Goal: Communication & Community: Ask a question

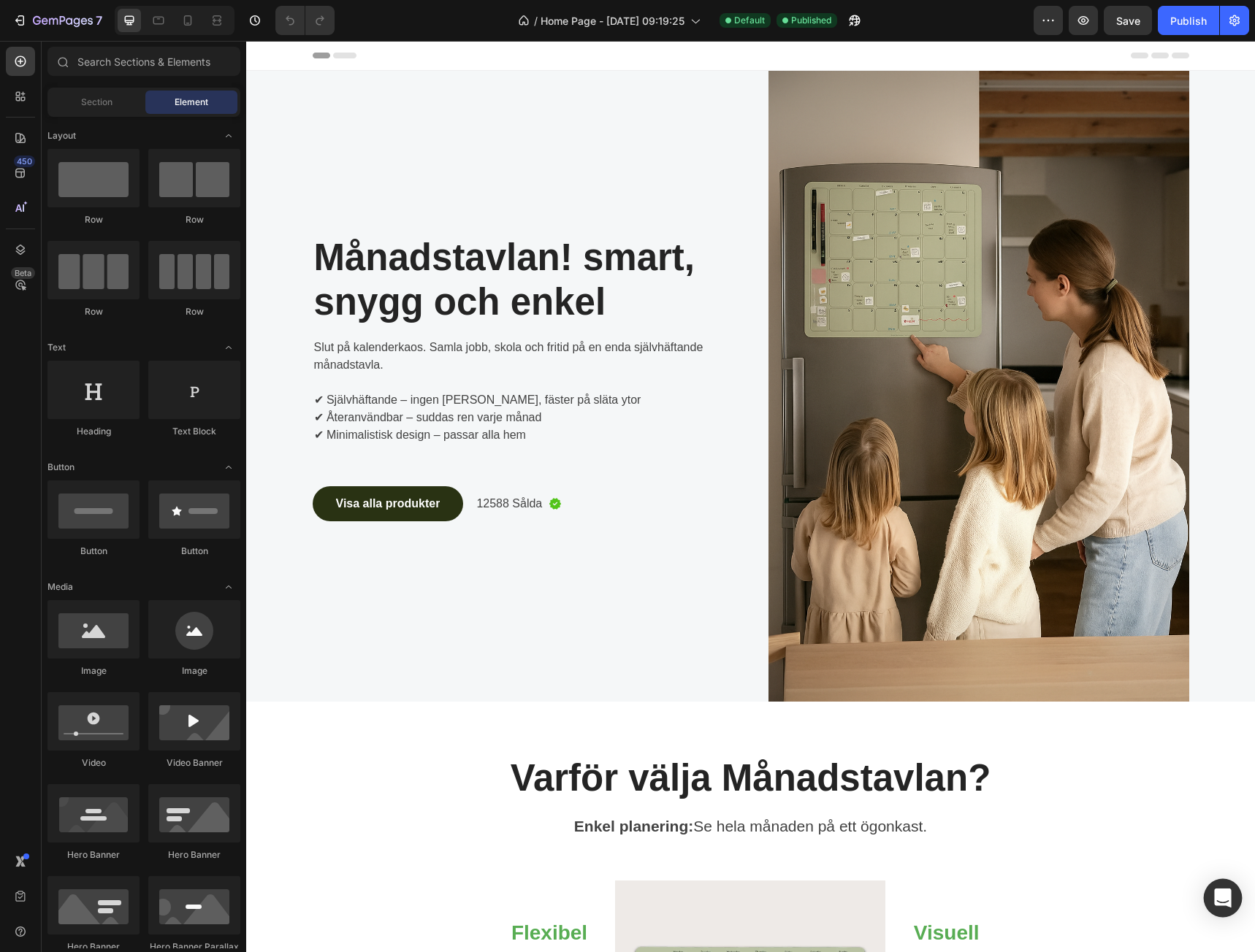
click at [1223, 901] on icon "Open Intercom Messenger" at bounding box center [1222, 898] width 17 height 19
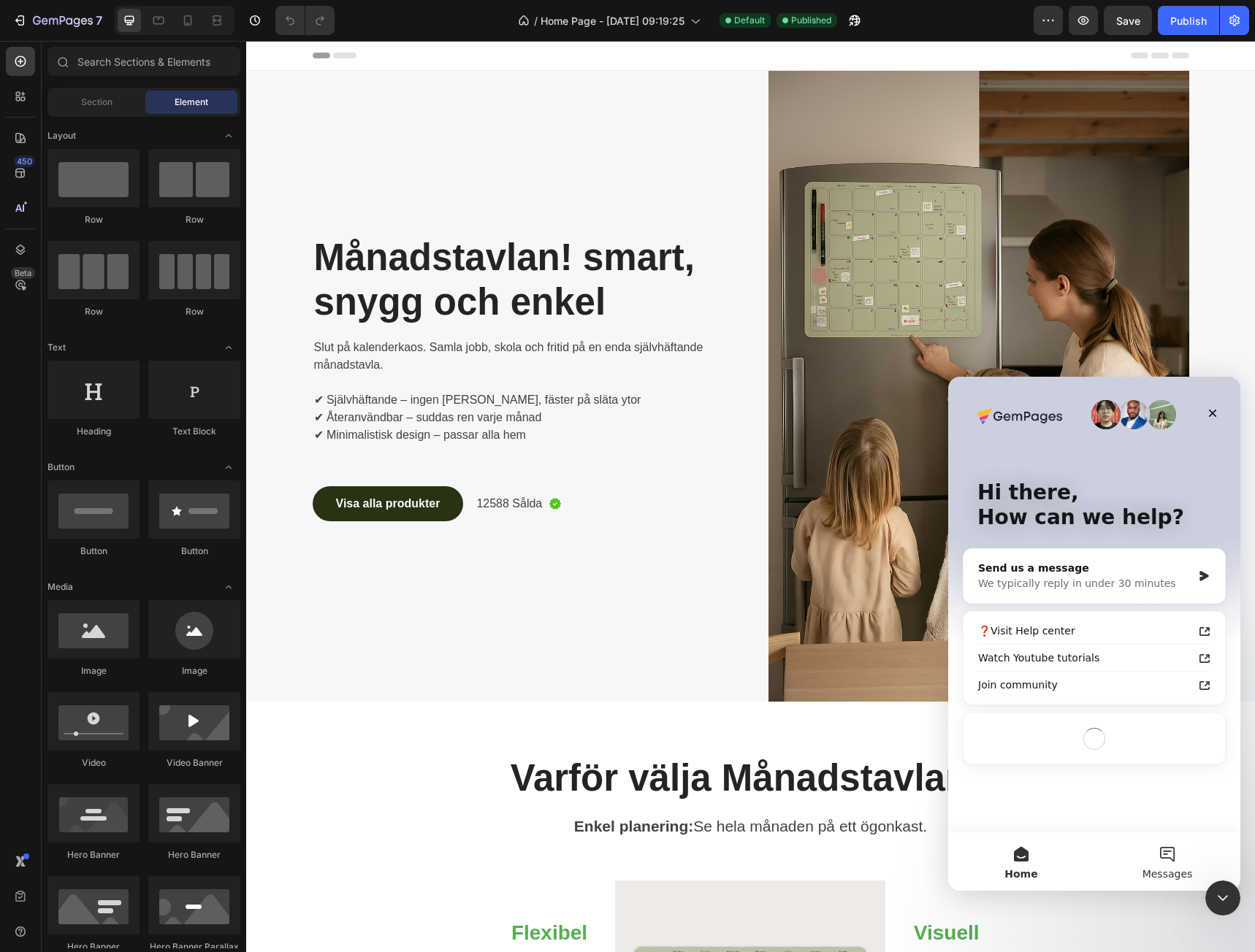
click at [1170, 868] on span "Messages" at bounding box center [1167, 873] width 50 height 11
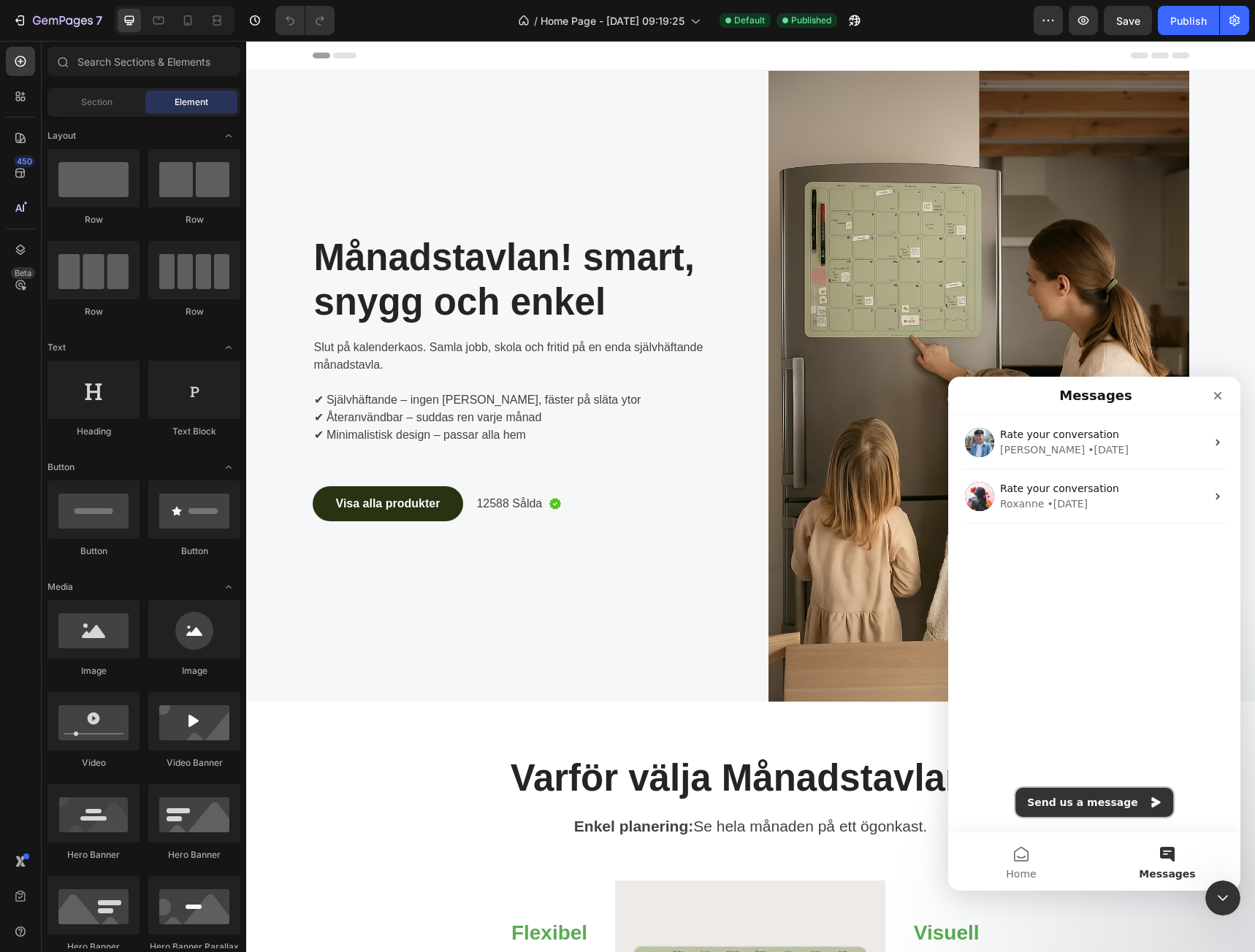
click at [1090, 801] on button "Send us a message" at bounding box center [1094, 803] width 157 height 29
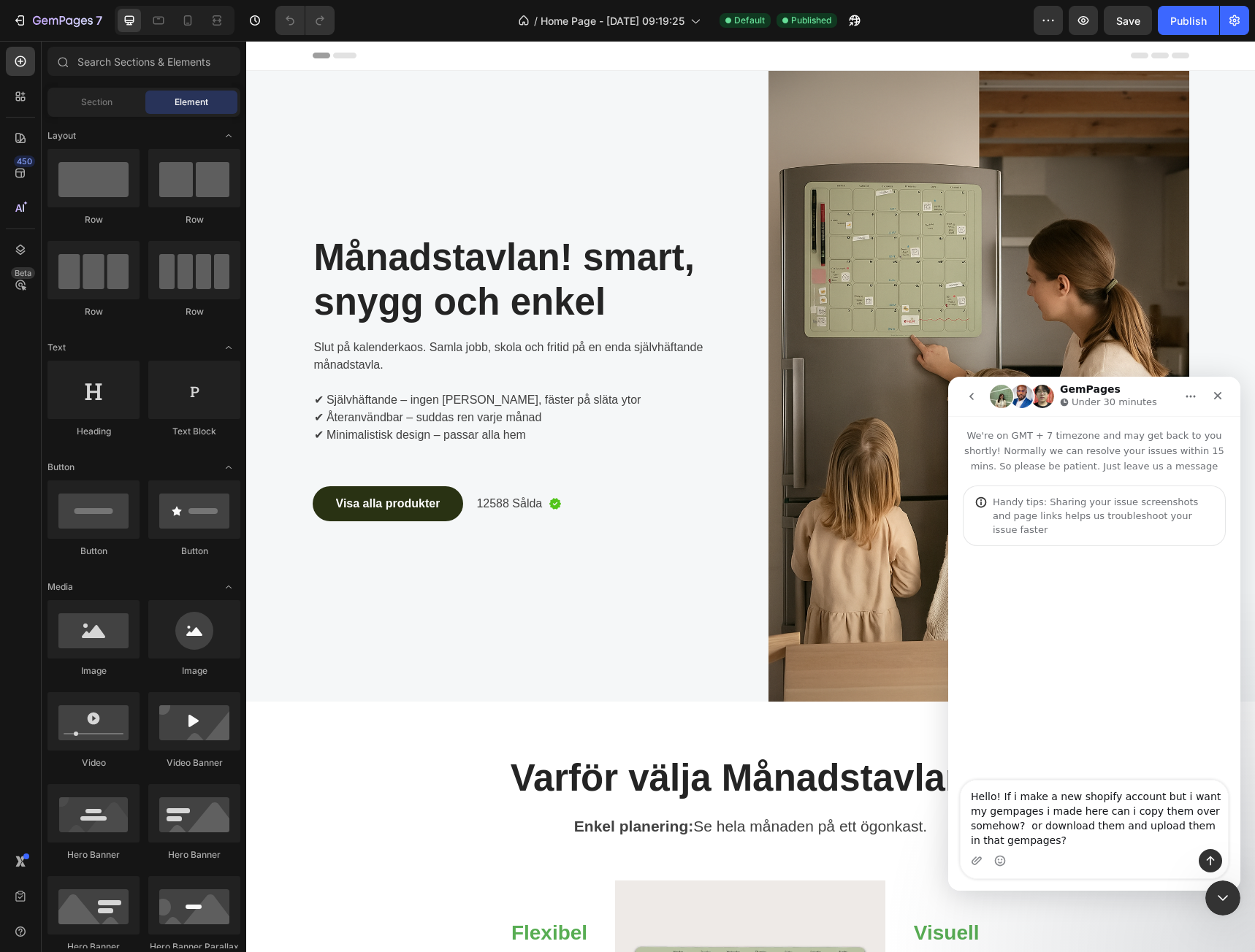
type textarea "Hello! If i make a new shopify account but i want my gempages i made here can i…"
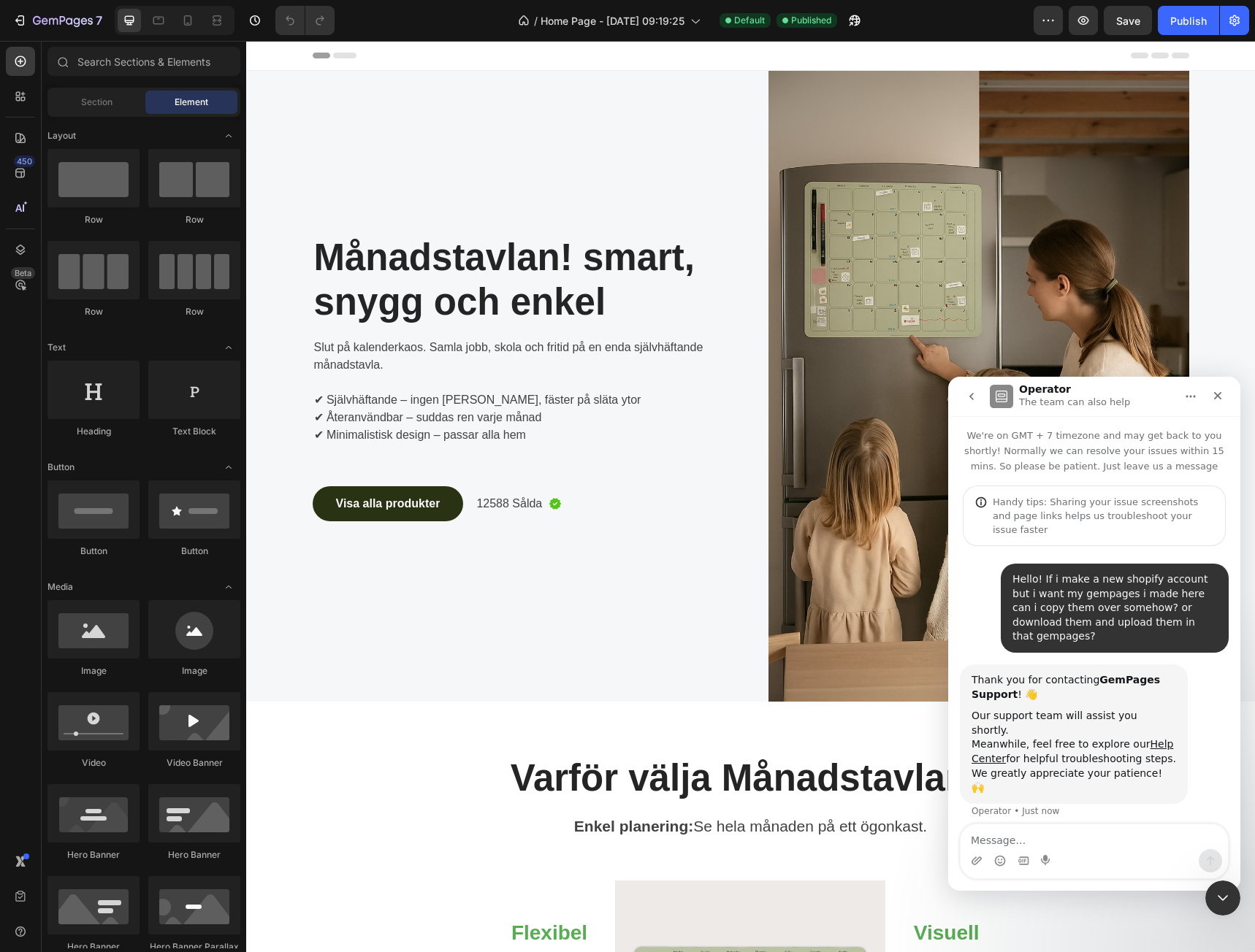
click at [1078, 827] on textarea "Message…" at bounding box center [1094, 837] width 268 height 25
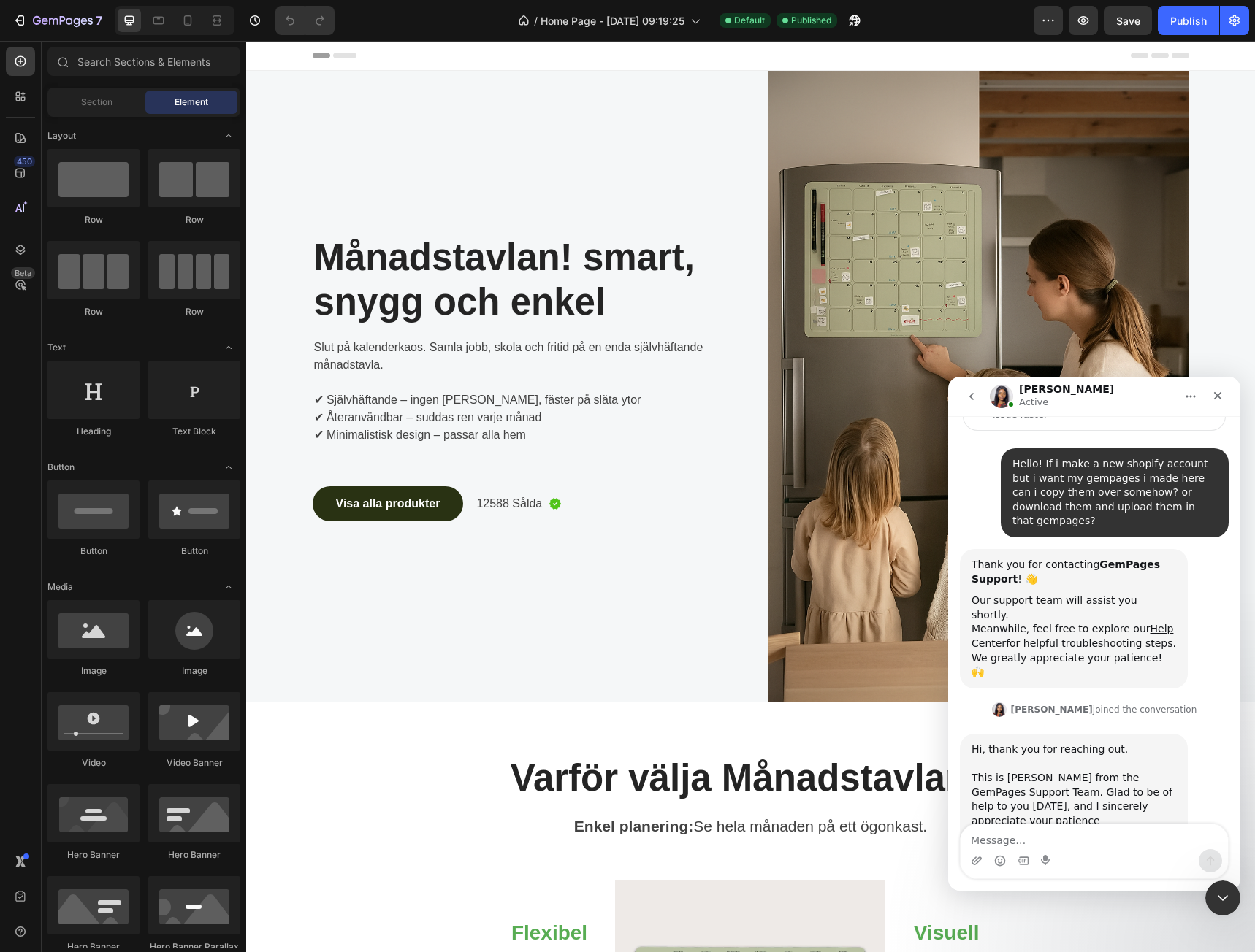
scroll to position [116, 0]
click at [1191, 733] on div "Hi, thank you for reaching out. ​﻿ This is [PERSON_NAME] from the GemPages Supp…" at bounding box center [1094, 822] width 269 height 178
click at [1106, 834] on textarea "Message…" at bounding box center [1094, 837] width 268 height 25
type textarea "[PERSON_NAME]"
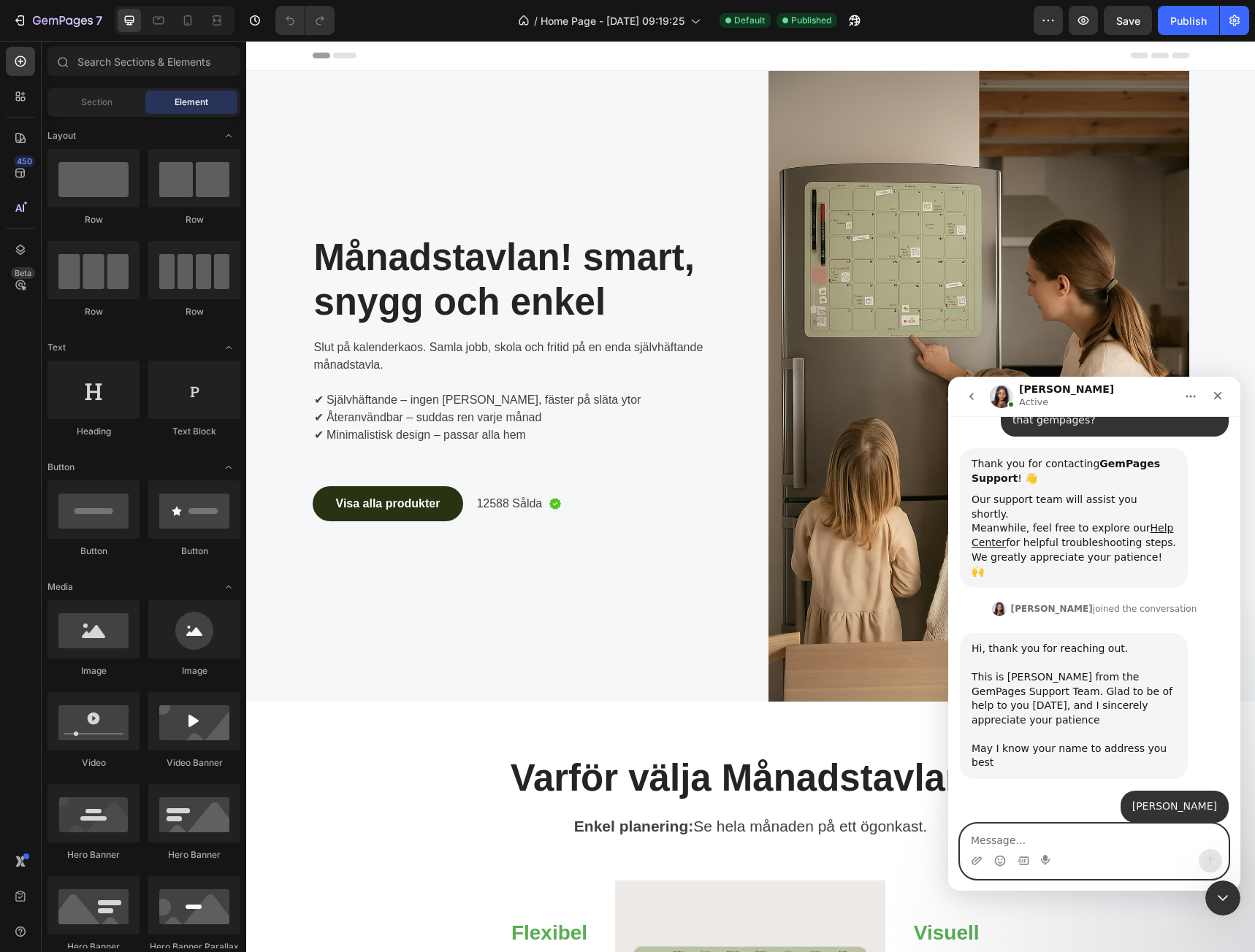
scroll to position [231, 0]
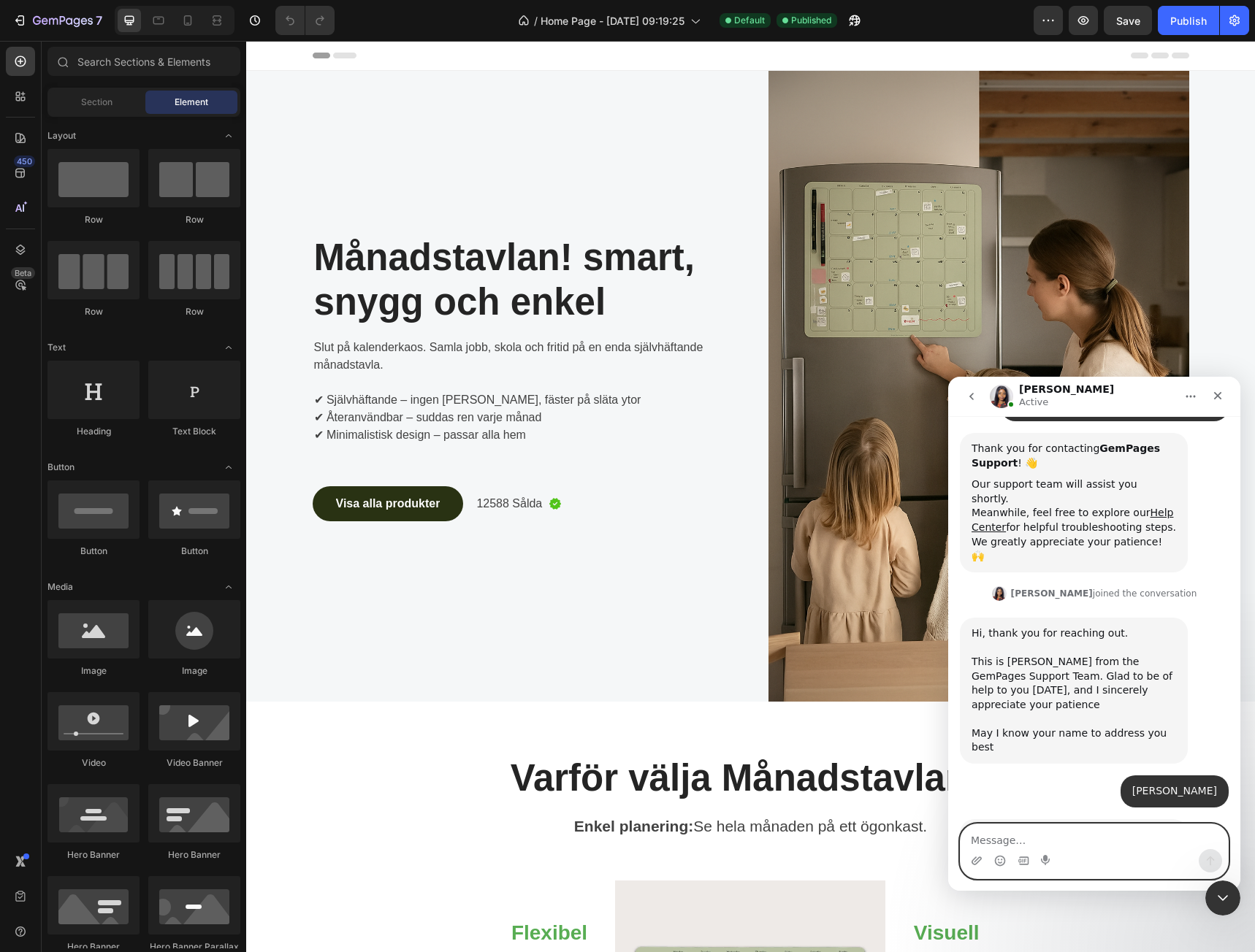
click at [1111, 844] on textarea "Message…" at bounding box center [1094, 837] width 268 height 25
type textarea "Yes"
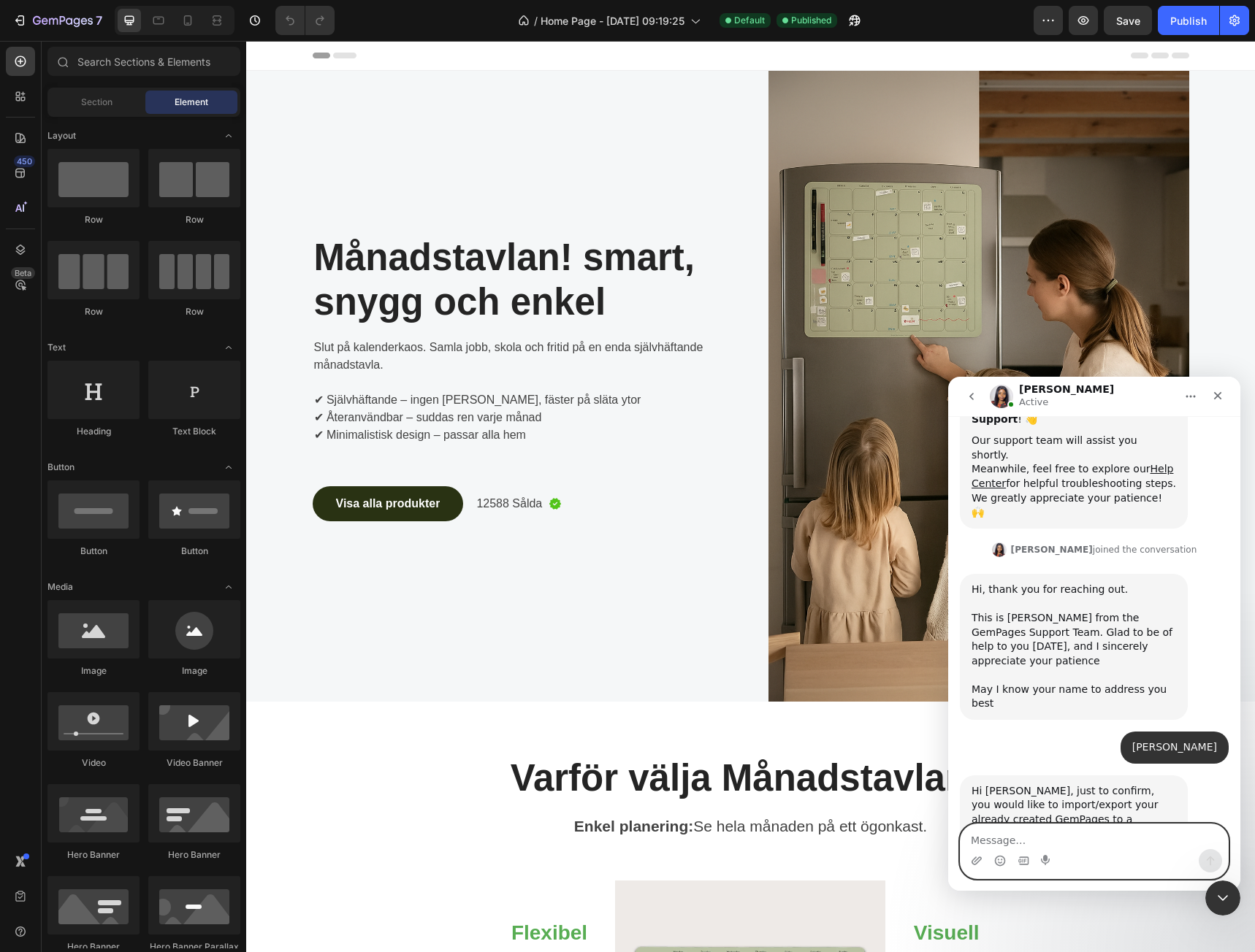
scroll to position [332, 0]
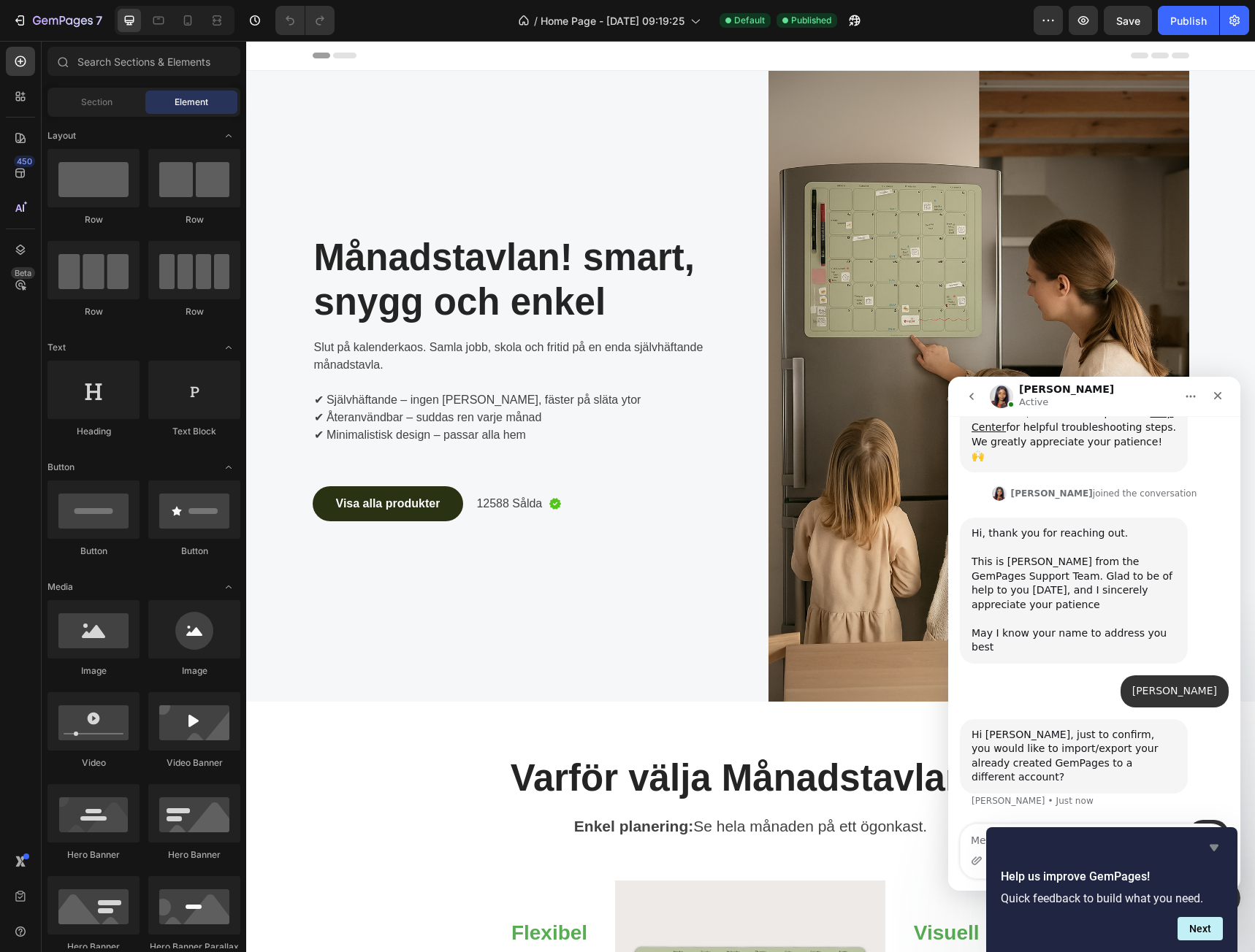
click at [1215, 842] on icon "Hide survey" at bounding box center [1214, 848] width 18 height 18
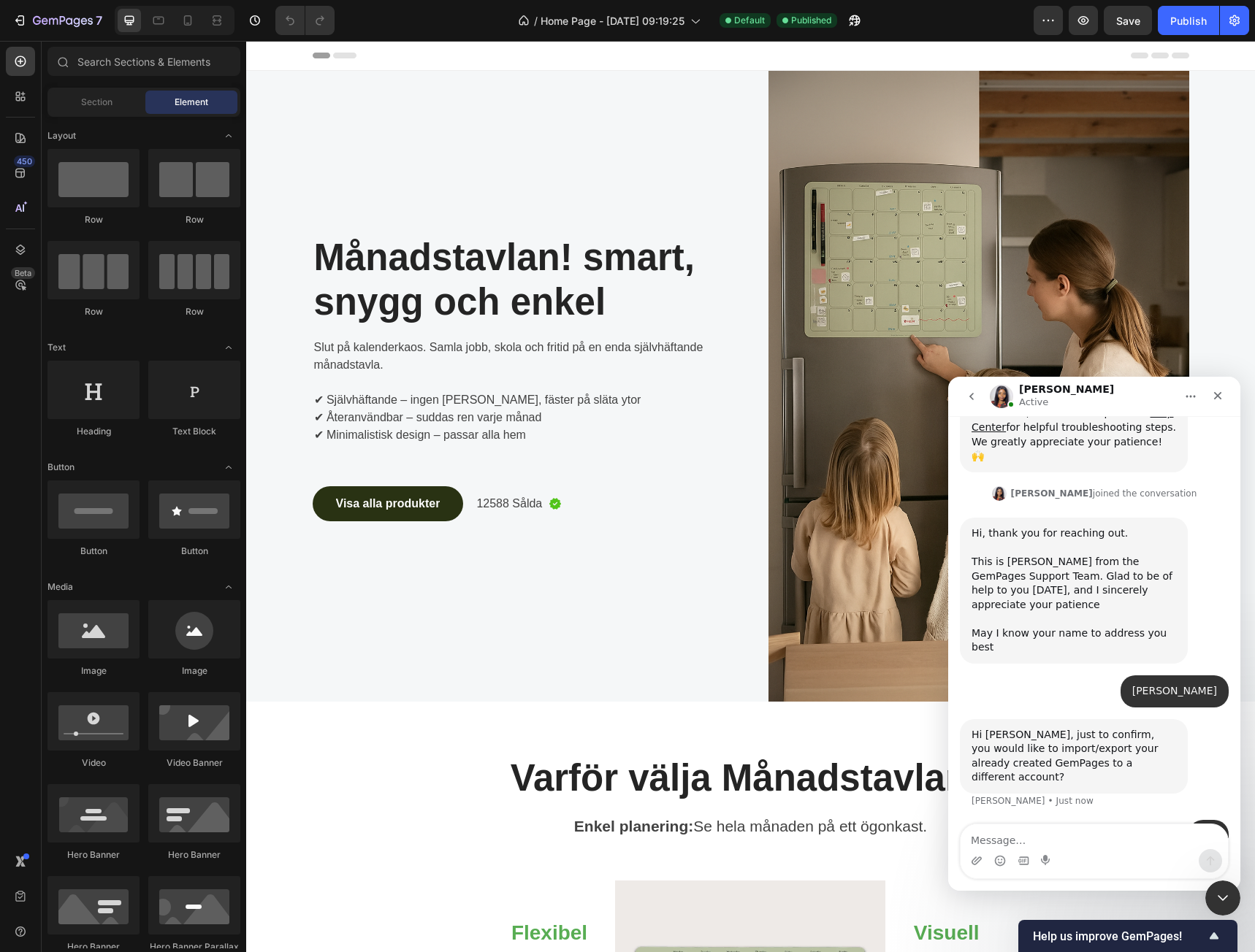
click at [1081, 838] on textarea "Message…" at bounding box center [1094, 837] width 268 height 25
click at [1085, 832] on textarea "Message…" at bounding box center [1094, 837] width 268 height 25
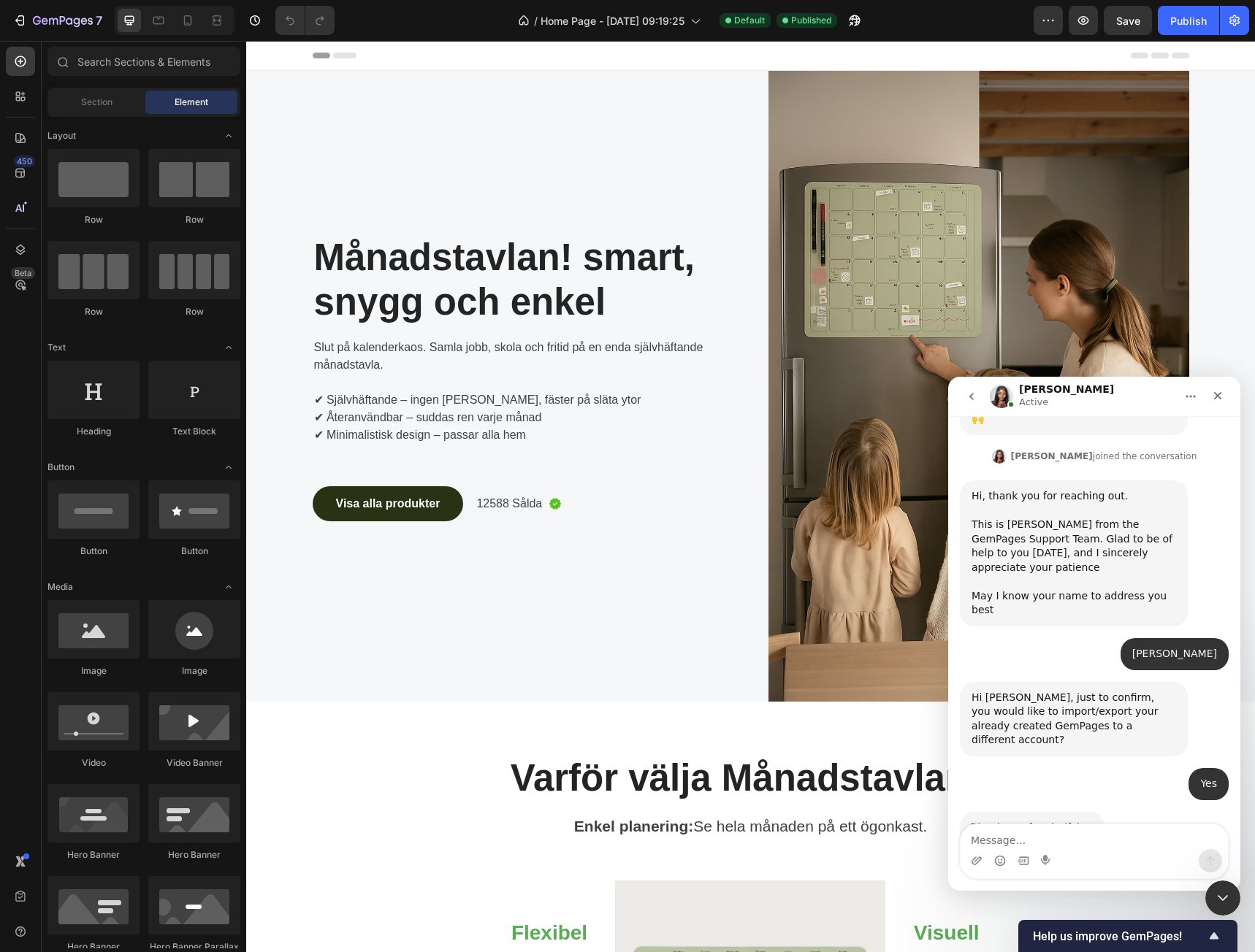
scroll to position [367, 0]
type textarea "Thank you!"
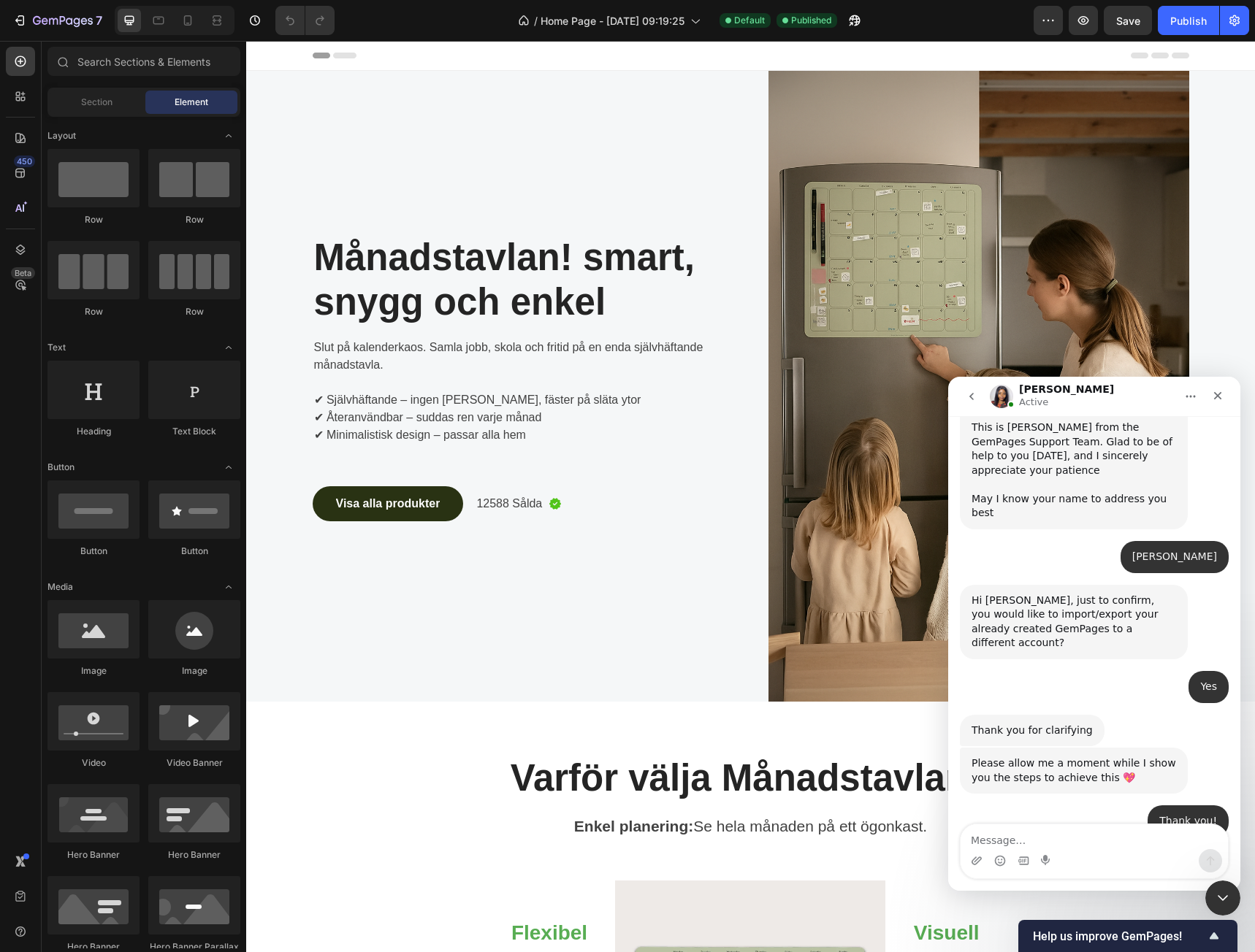
scroll to position [468, 0]
click at [1129, 825] on textarea "Message…" at bounding box center [1094, 837] width 268 height 25
click at [1111, 843] on textarea "Message…" at bounding box center [1094, 837] width 268 height 25
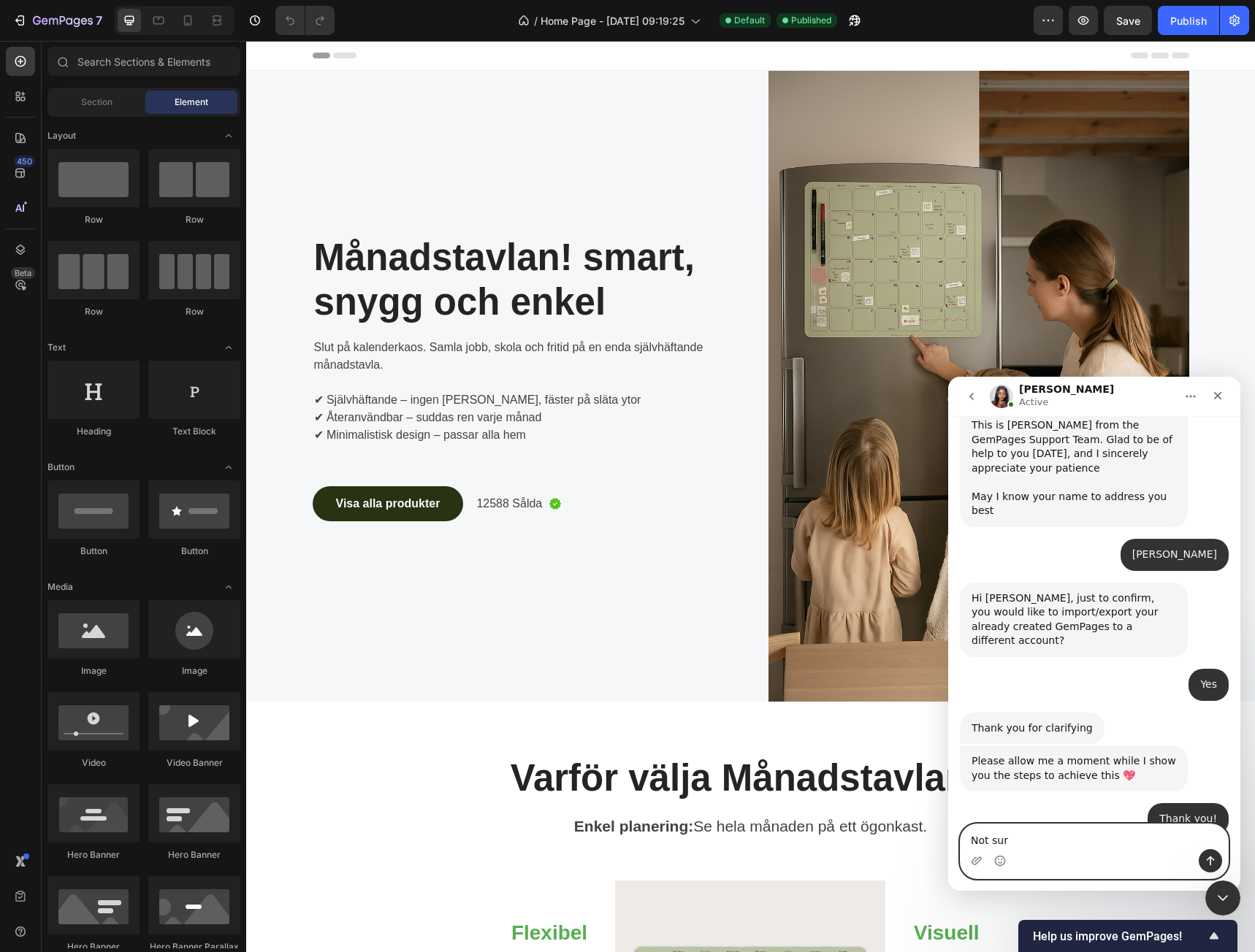
type textarea "Not sure"
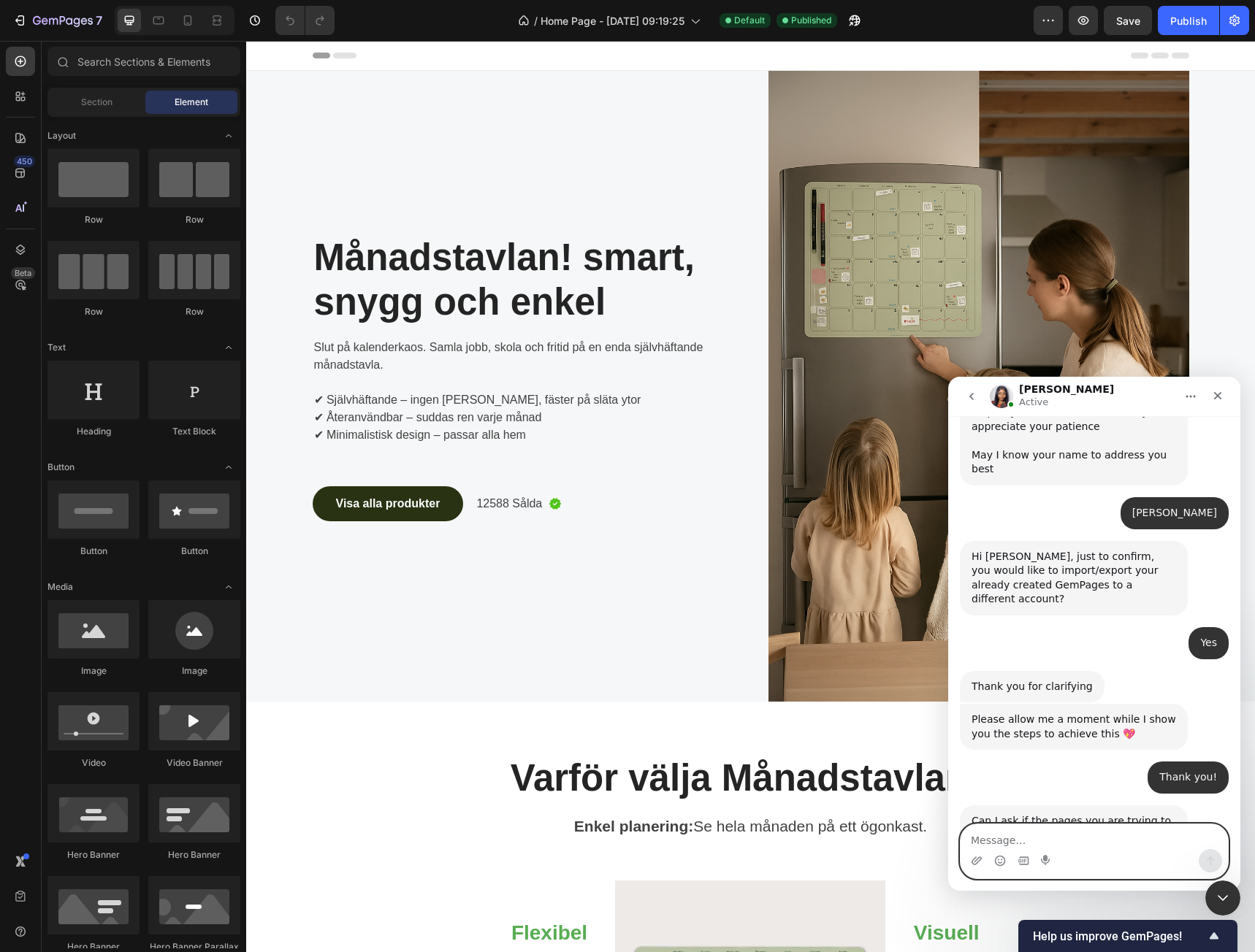
scroll to position [511, 0]
type textarea "but built with the one i have"
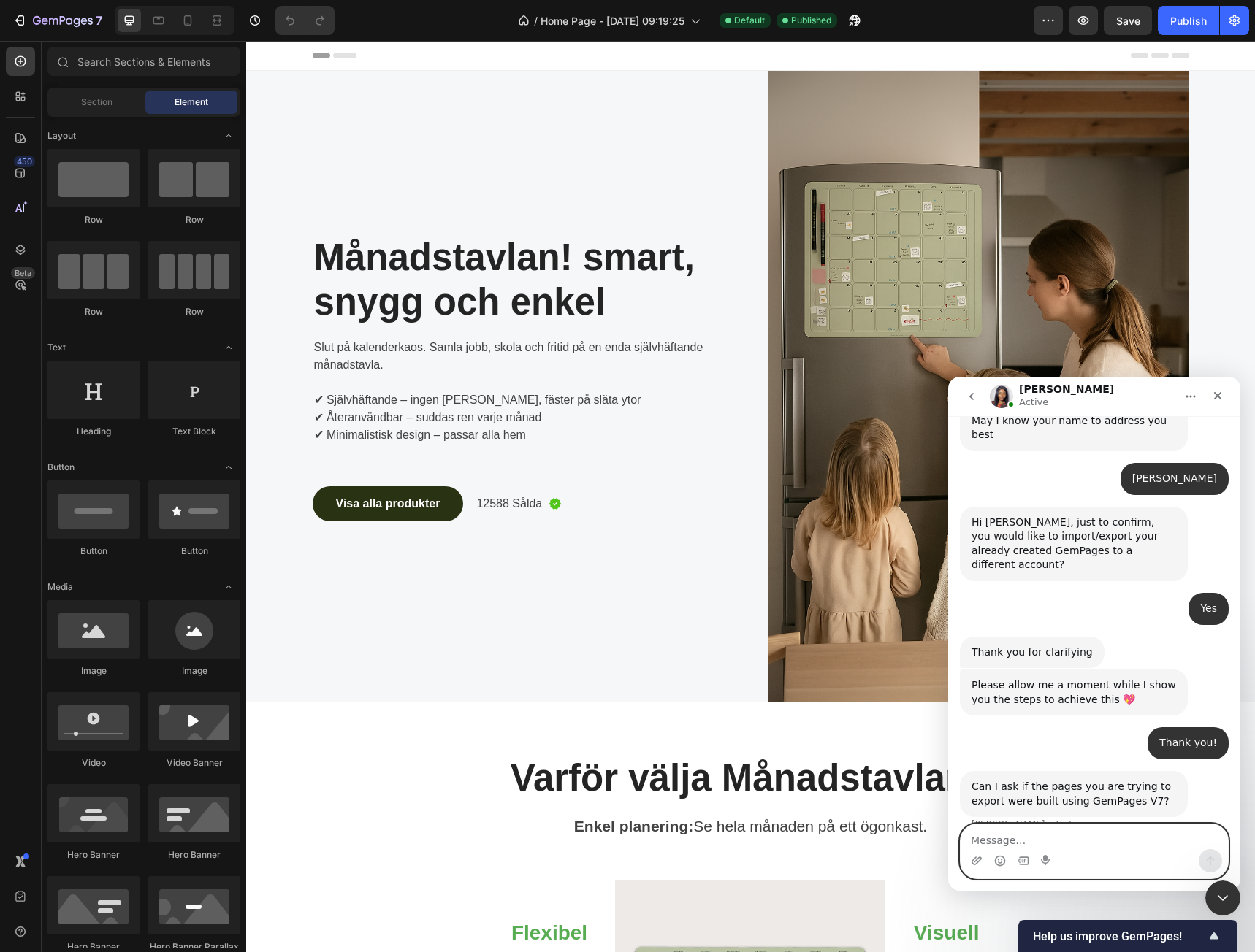
scroll to position [545, 0]
click at [1074, 844] on textarea "Message…" at bounding box center [1094, 837] width 268 height 25
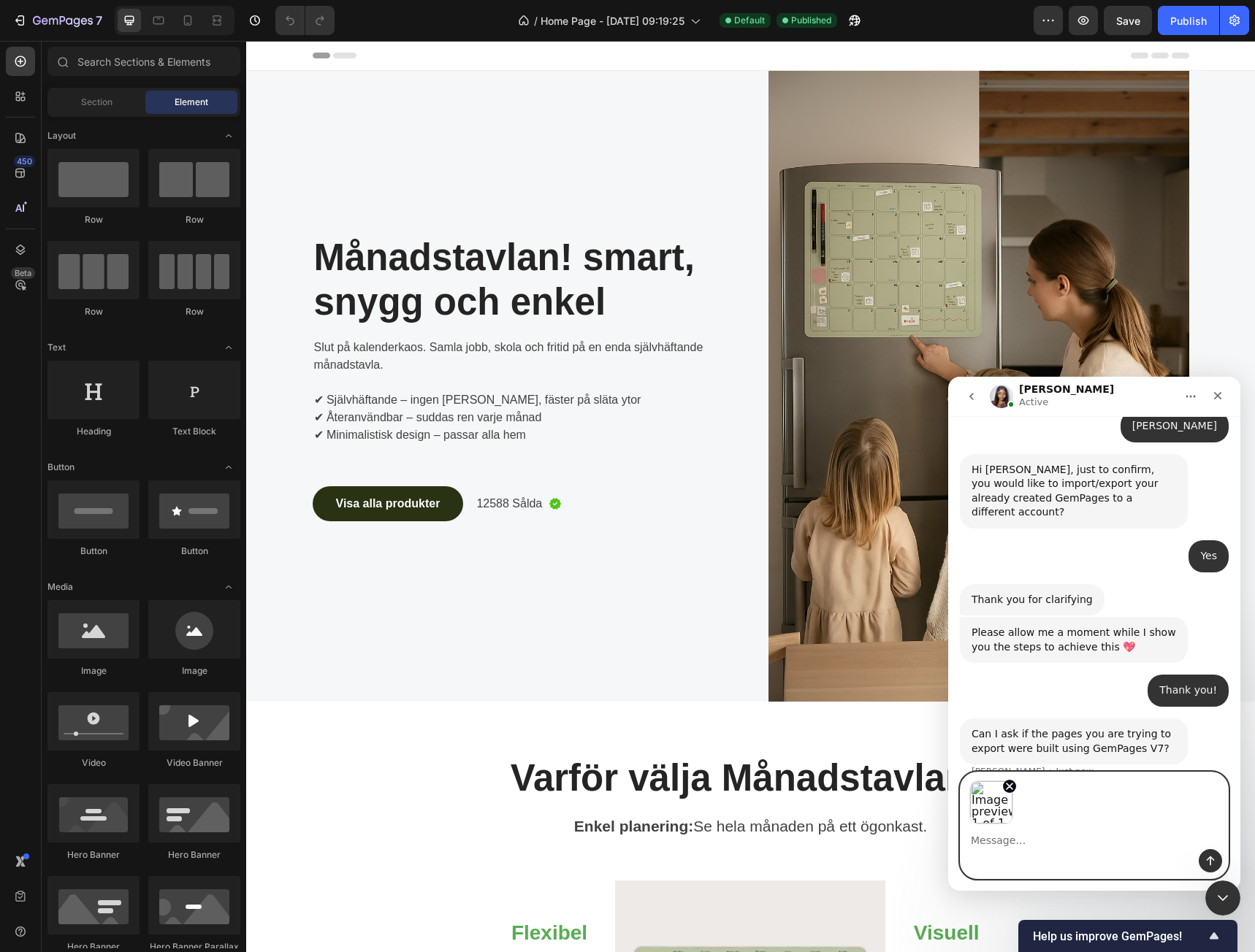
scroll to position [616, 0]
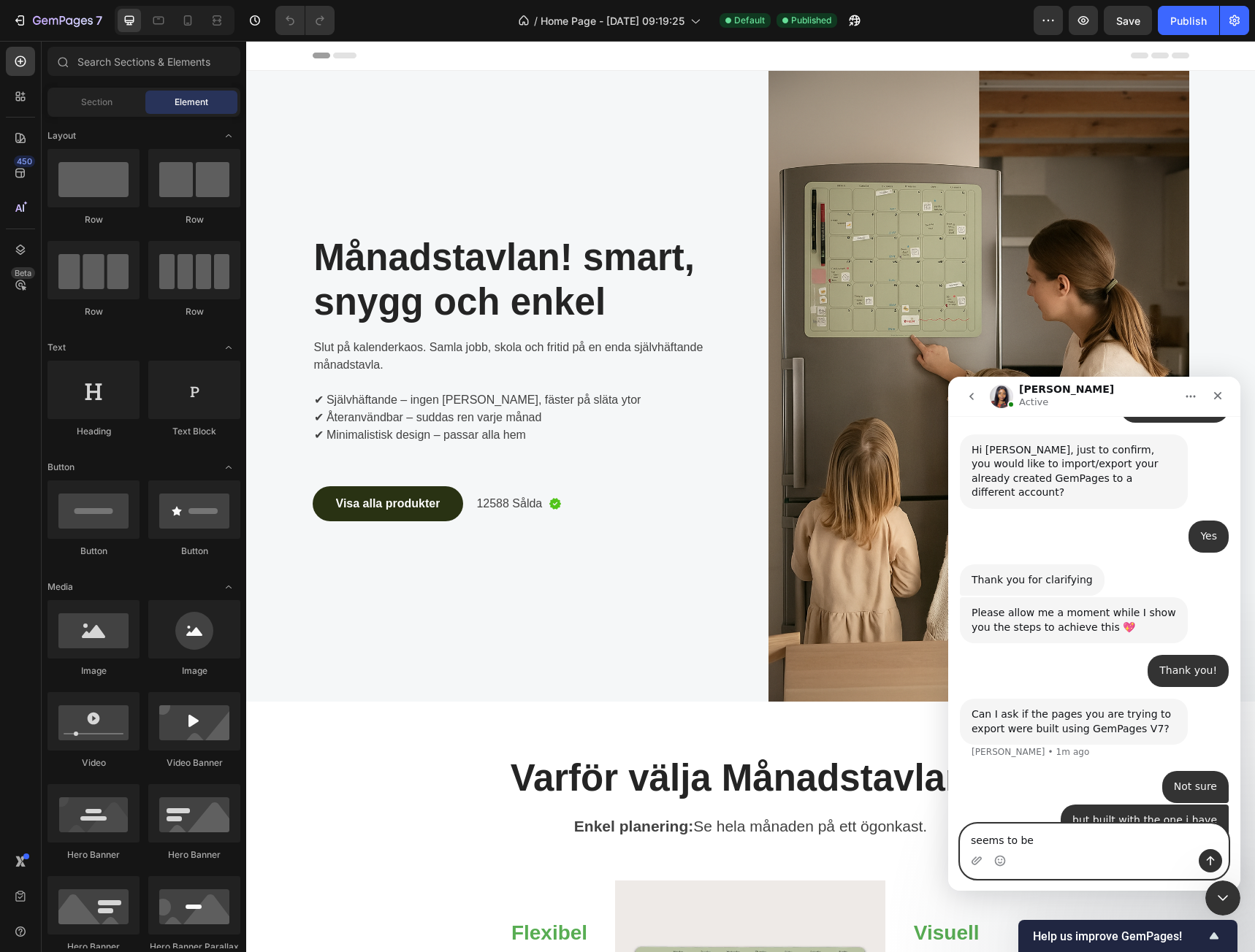
type textarea "seems to be"
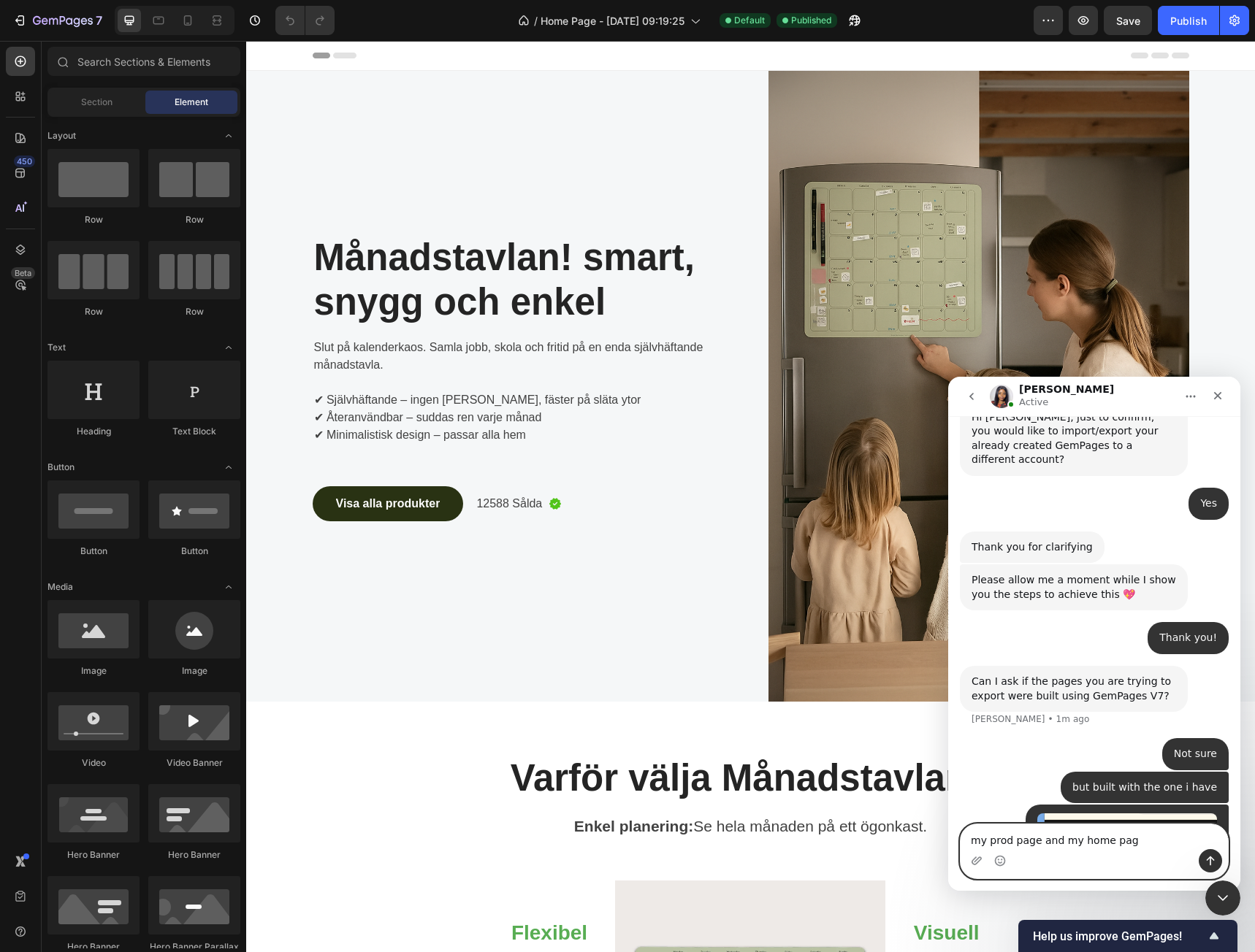
type textarea "my prod page and my home page"
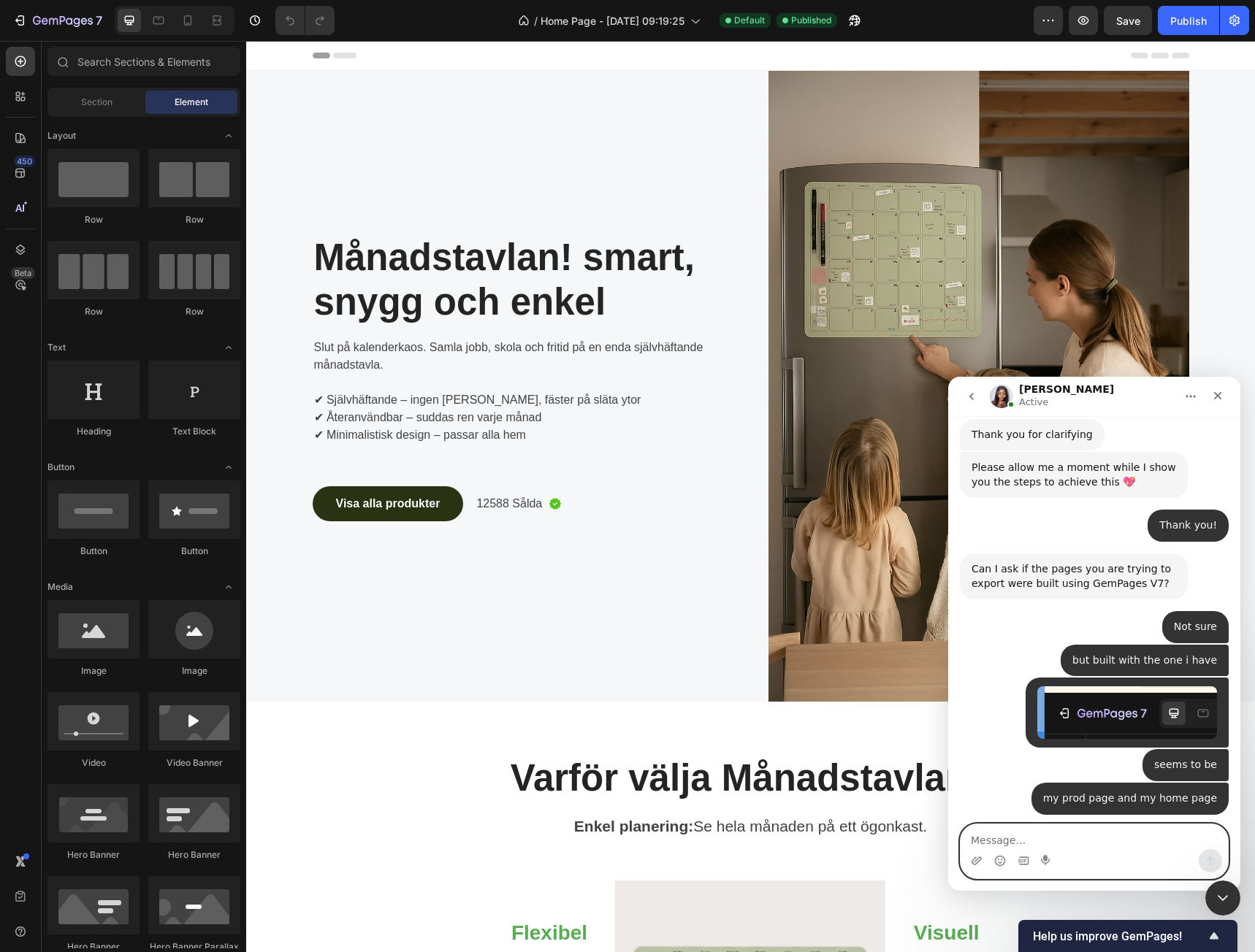
scroll to position [759, 0]
click at [1119, 825] on textarea "Message…" at bounding box center [1094, 837] width 268 height 25
click at [1100, 846] on textarea "Message…" at bounding box center [1094, 837] width 268 height 25
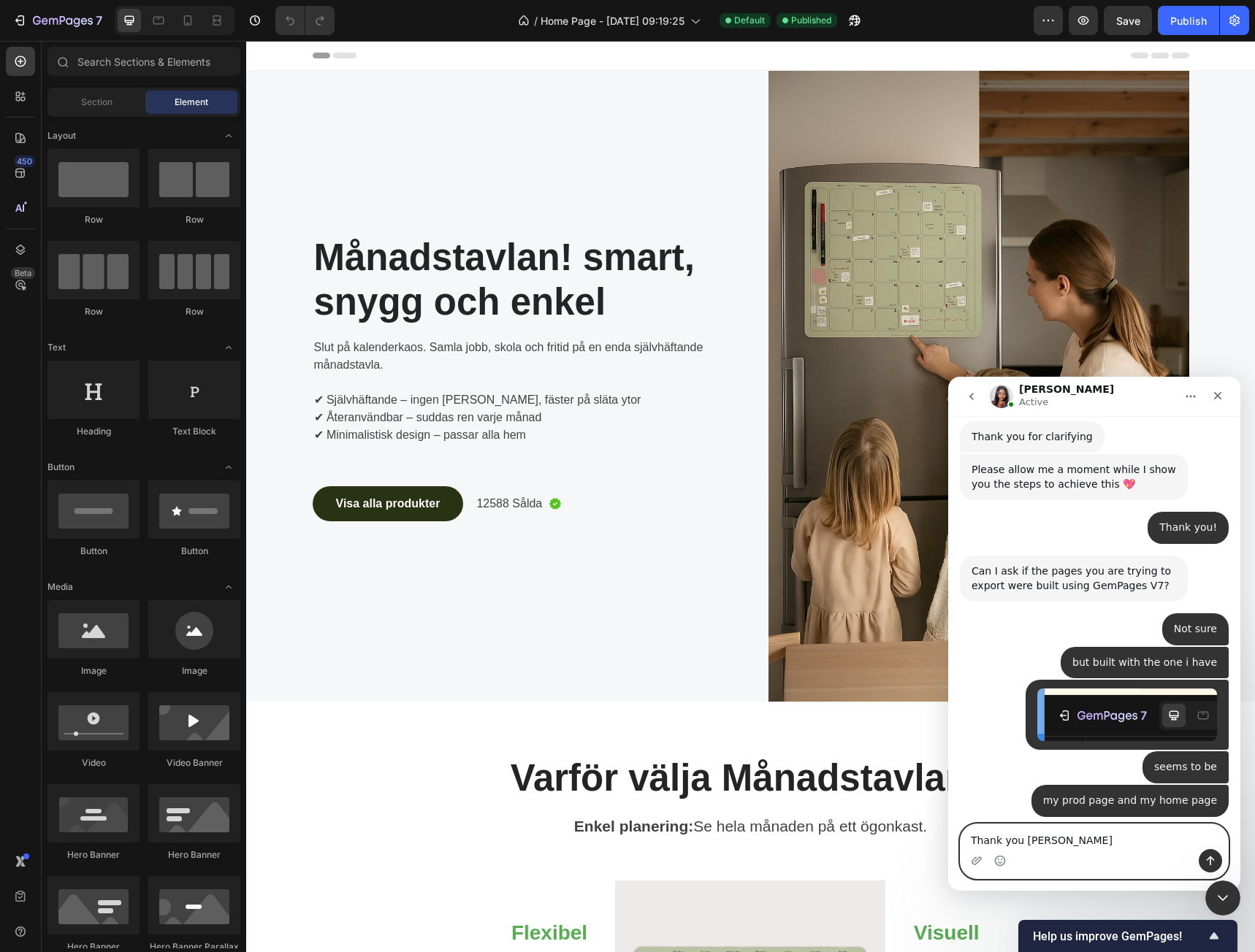
type textarea "Thank you [PERSON_NAME]"
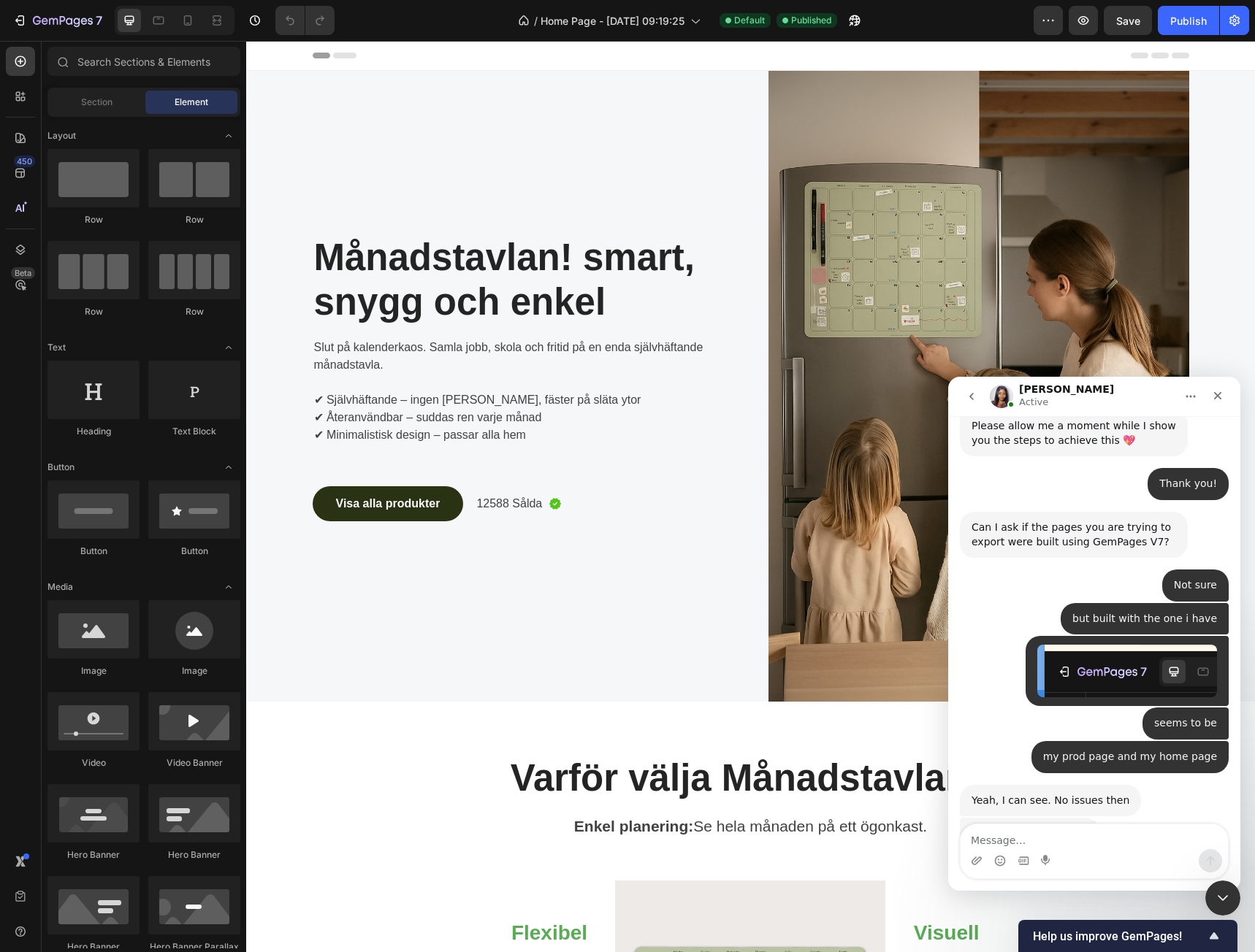
scroll to position [860, 0]
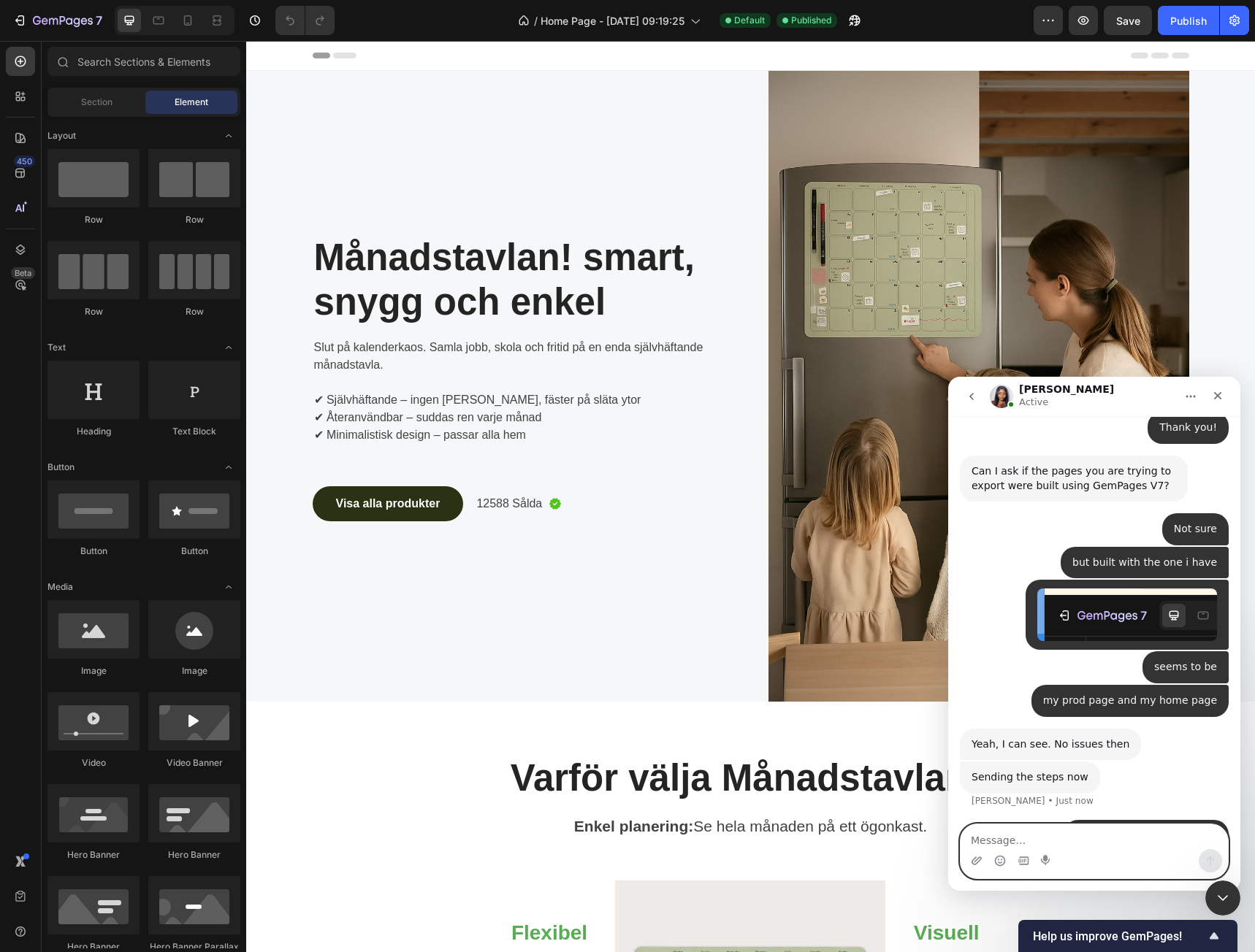
click at [1135, 837] on textarea "Message…" at bounding box center [1094, 837] width 268 height 25
click at [1069, 868] on div "Typing" at bounding box center [1094, 896] width 269 height 56
click at [1170, 868] on div "Typing" at bounding box center [1094, 896] width 269 height 56
drag, startPoint x: 1148, startPoint y: 780, endPoint x: 1155, endPoint y: 778, distance: 7.3
click at [1154, 868] on div "Typing" at bounding box center [1094, 896] width 269 height 56
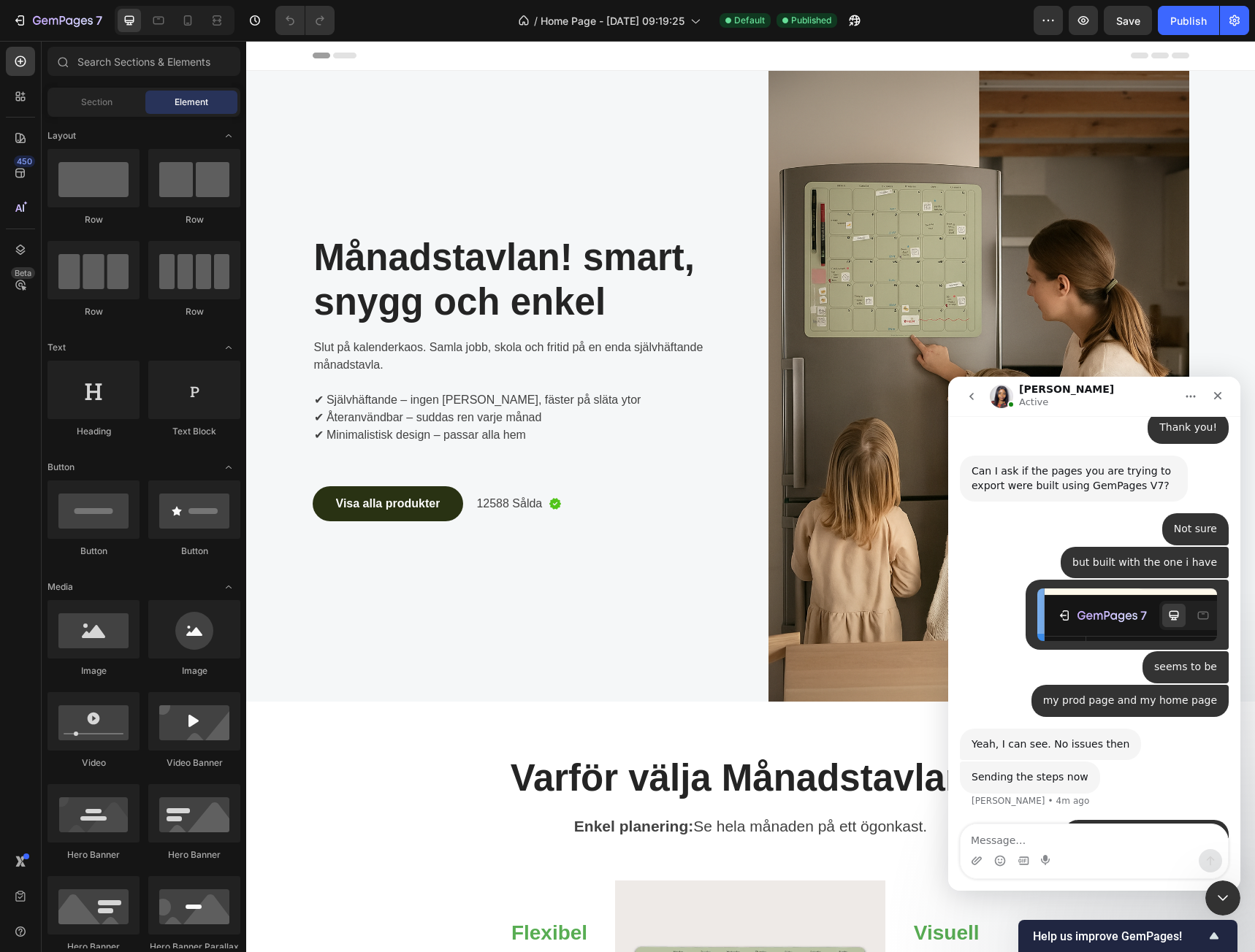
click at [1172, 868] on div "Typing" at bounding box center [1094, 896] width 269 height 56
click at [1169, 868] on div "Typing" at bounding box center [1094, 896] width 269 height 56
click at [1168, 868] on div "Typing" at bounding box center [1094, 896] width 269 height 56
drag, startPoint x: 1116, startPoint y: 771, endPoint x: 1163, endPoint y: 774, distance: 47.1
click at [1116, 868] on div "Typing" at bounding box center [1094, 896] width 269 height 56
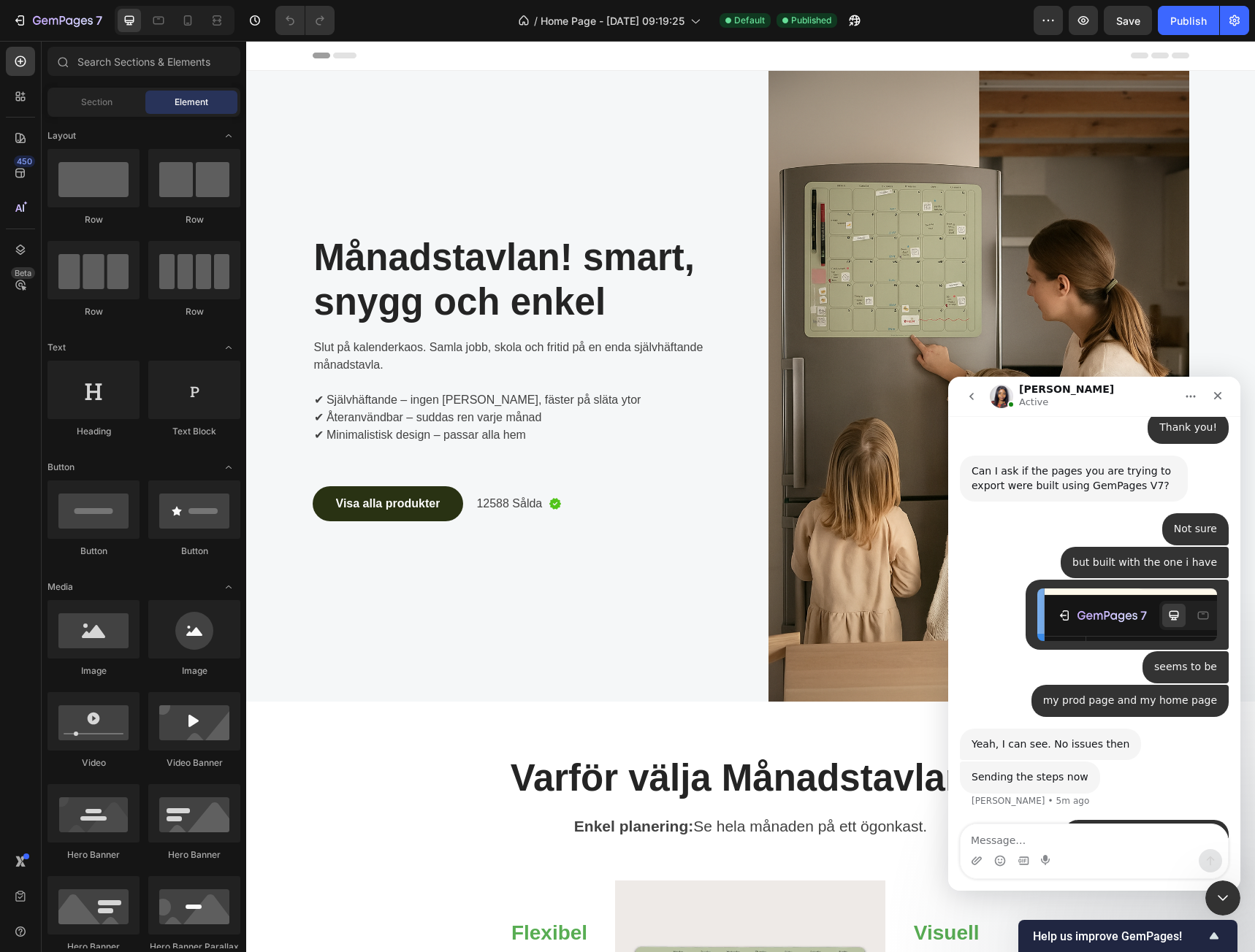
click at [1090, 820] on div "Thank you [PERSON_NAME] • 4m ago" at bounding box center [1094, 844] width 269 height 49
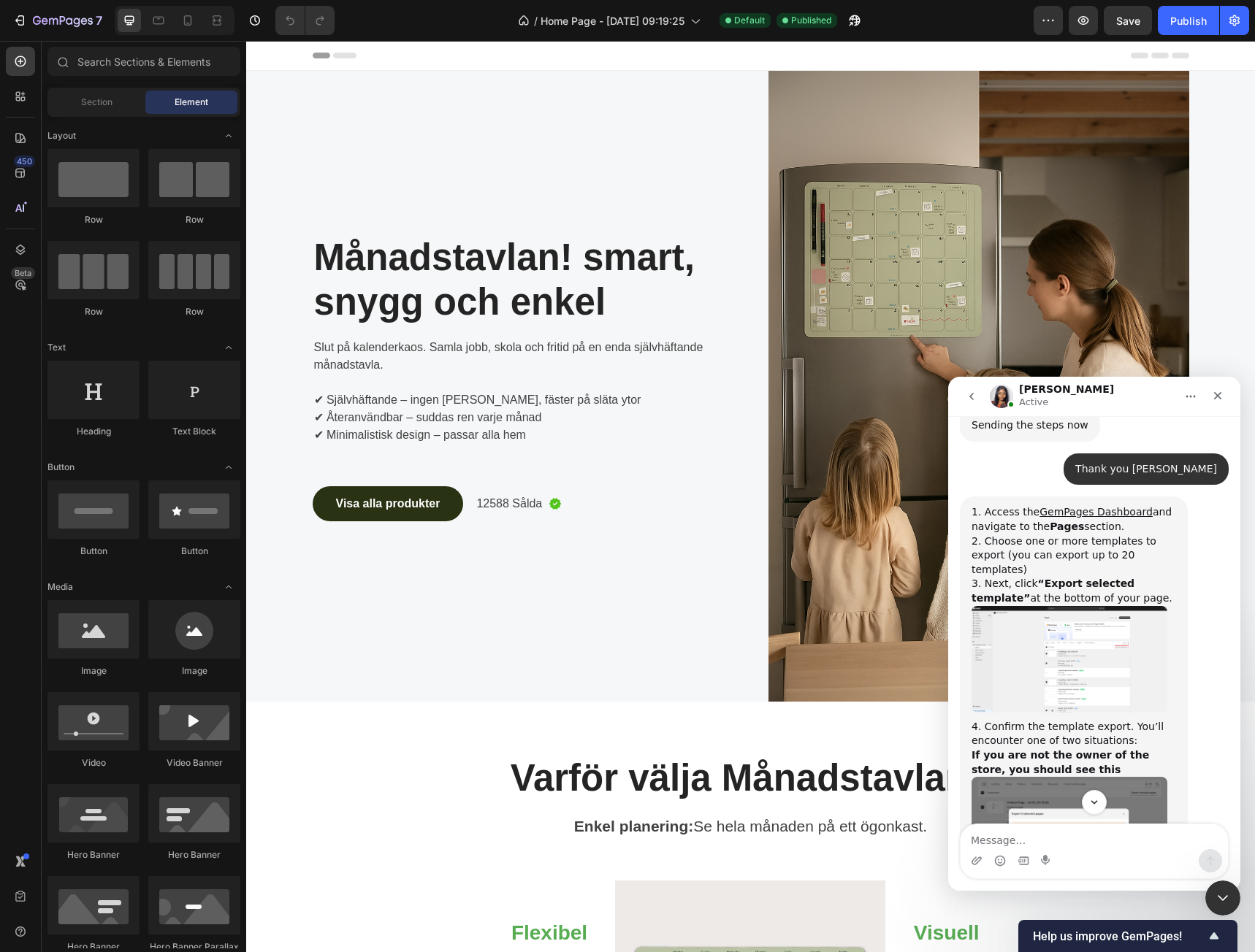
scroll to position [1247, 0]
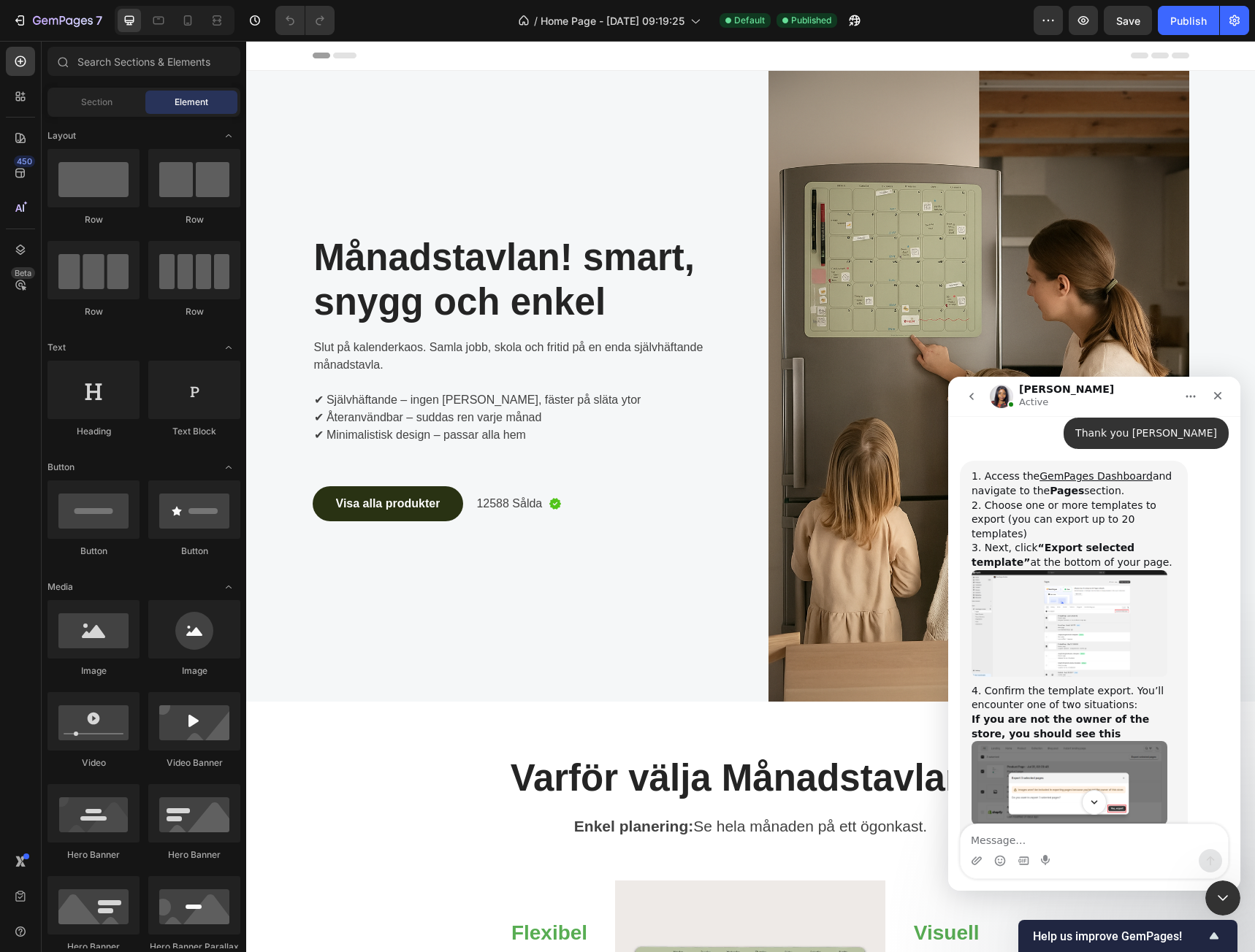
click at [1089, 570] on img "Sarah says…" at bounding box center [1069, 623] width 196 height 106
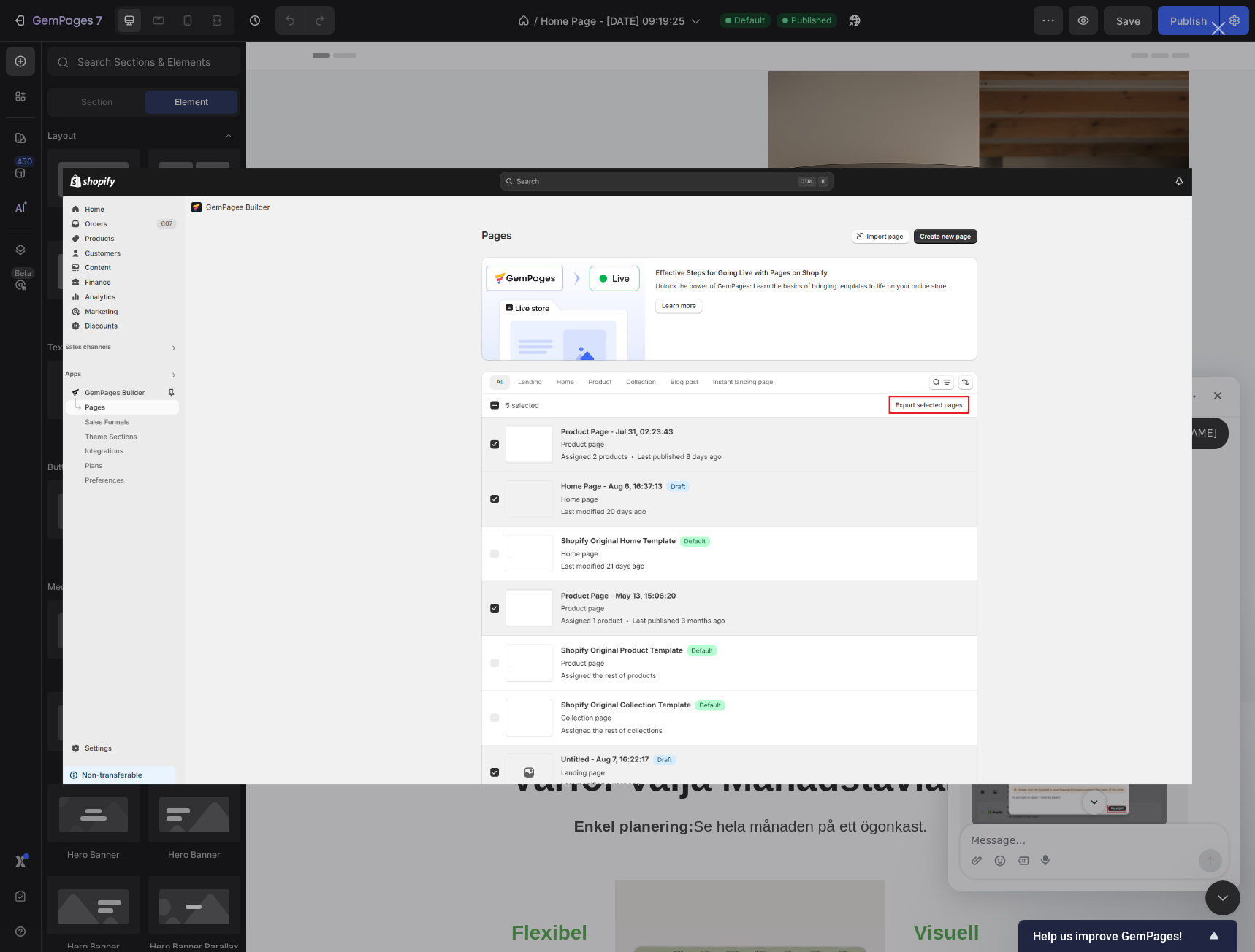
scroll to position [0, 0]
click at [1210, 500] on div "Intercom messenger" at bounding box center [627, 476] width 1255 height 952
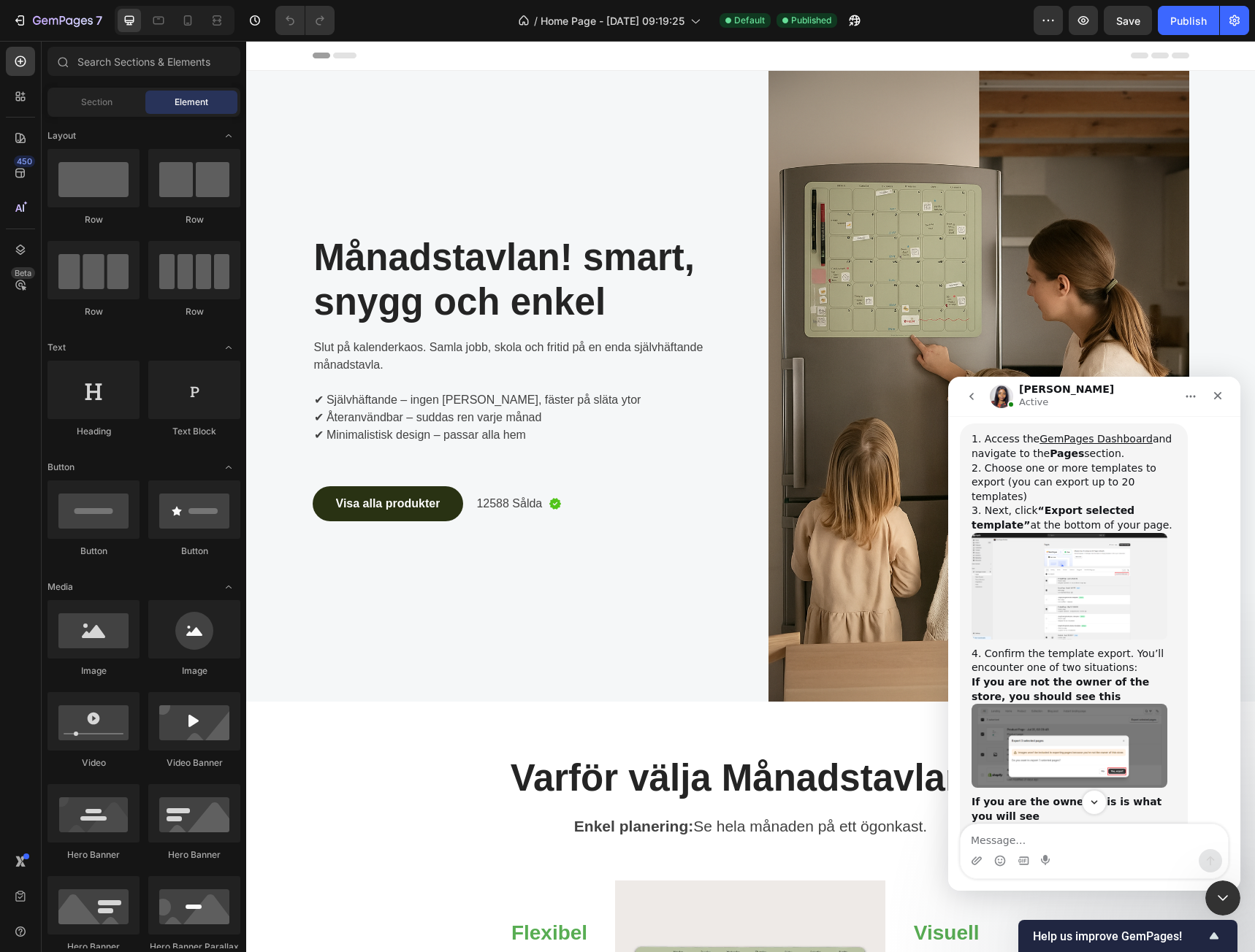
scroll to position [1320, 0]
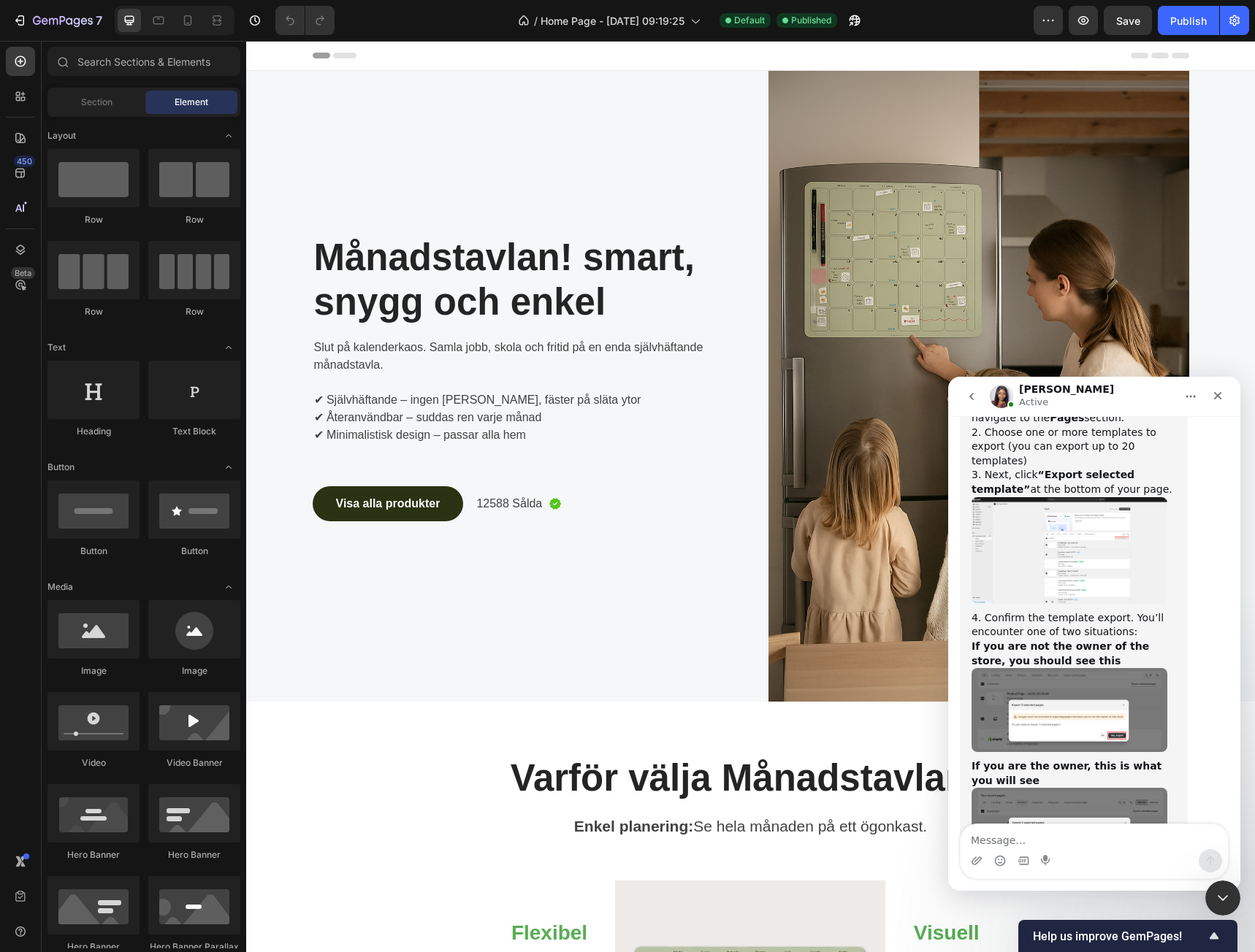
click at [1080, 668] on img "Sarah says…" at bounding box center [1069, 710] width 196 height 84
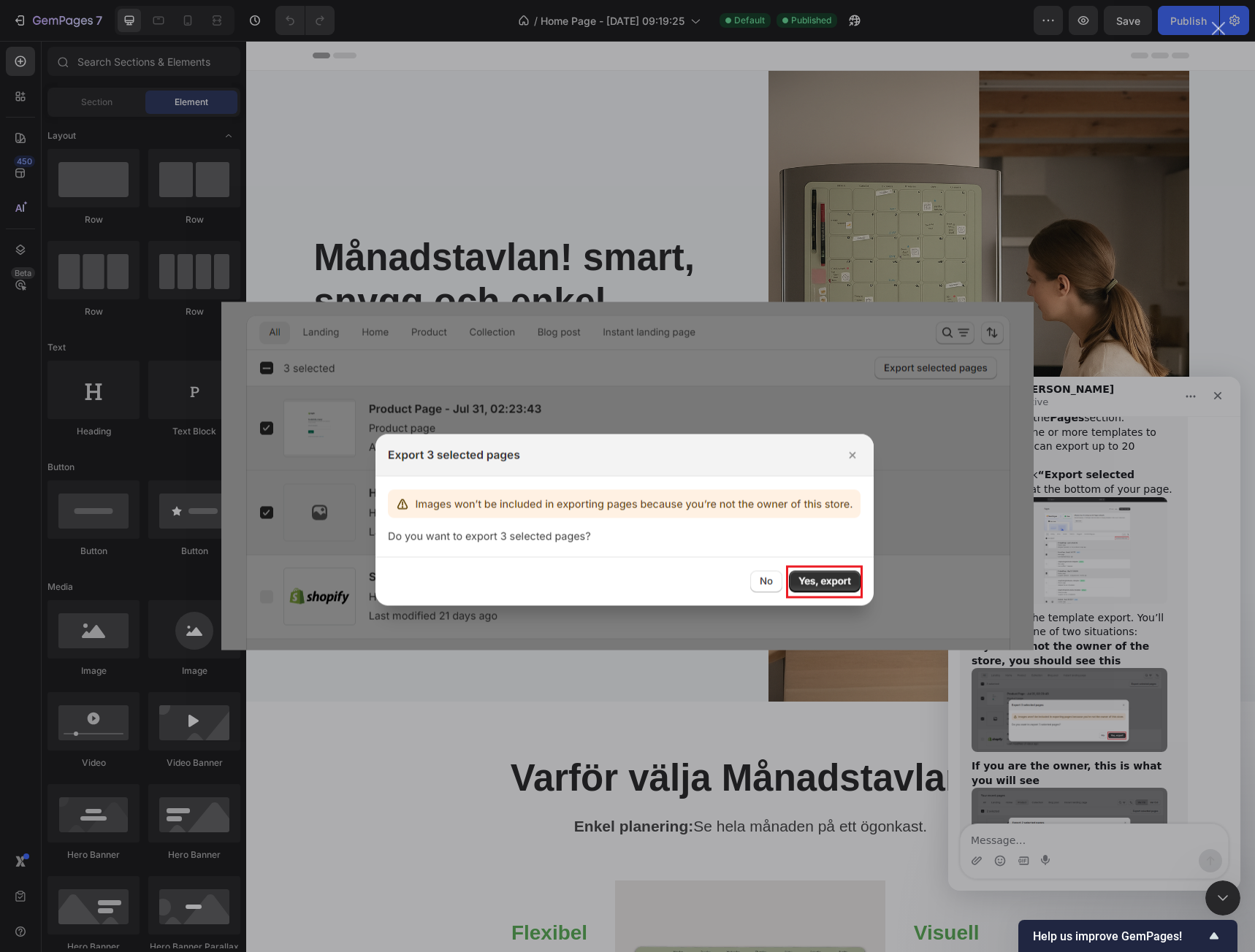
click at [1163, 600] on div "Intercom messenger" at bounding box center [627, 476] width 1255 height 952
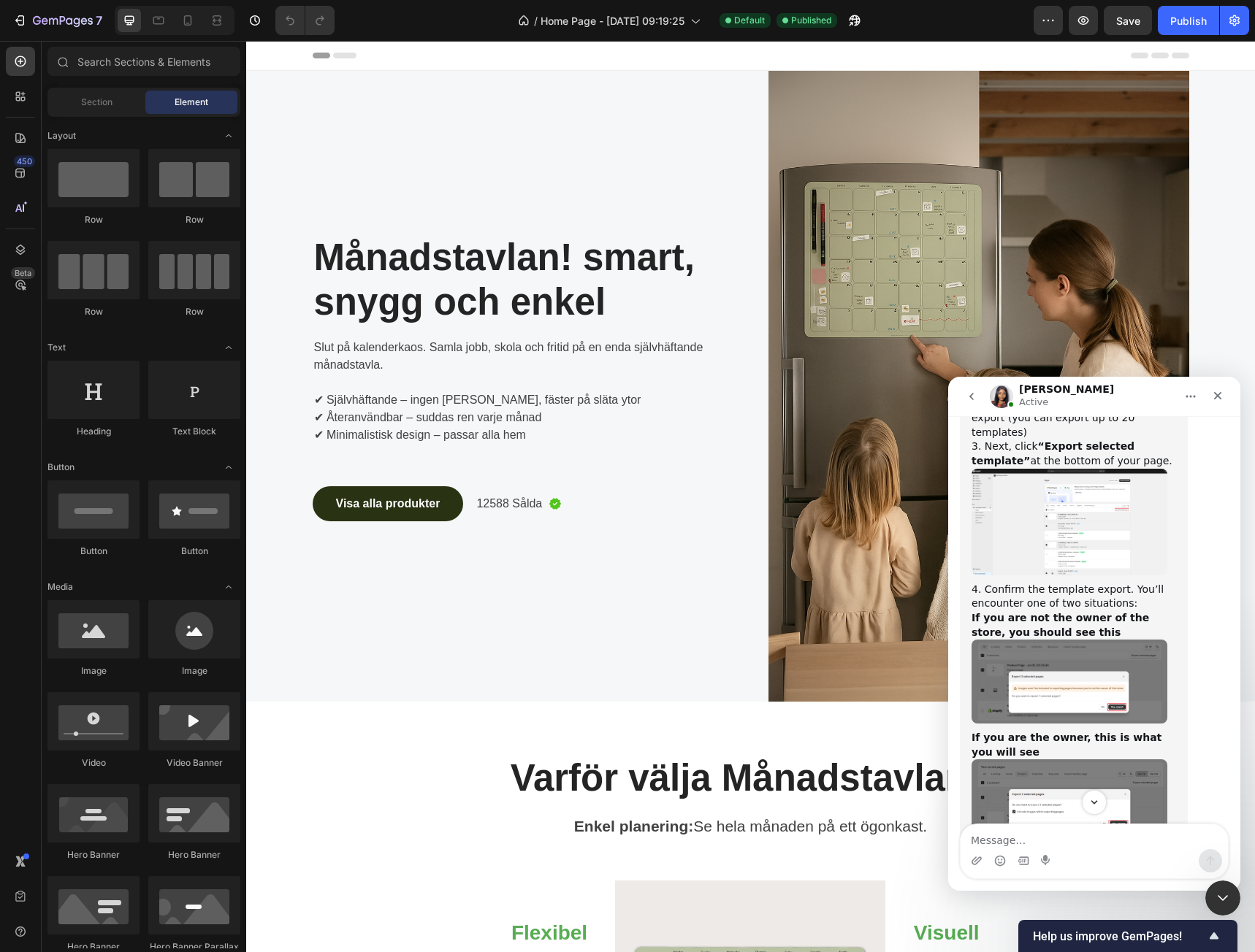
scroll to position [1376, 0]
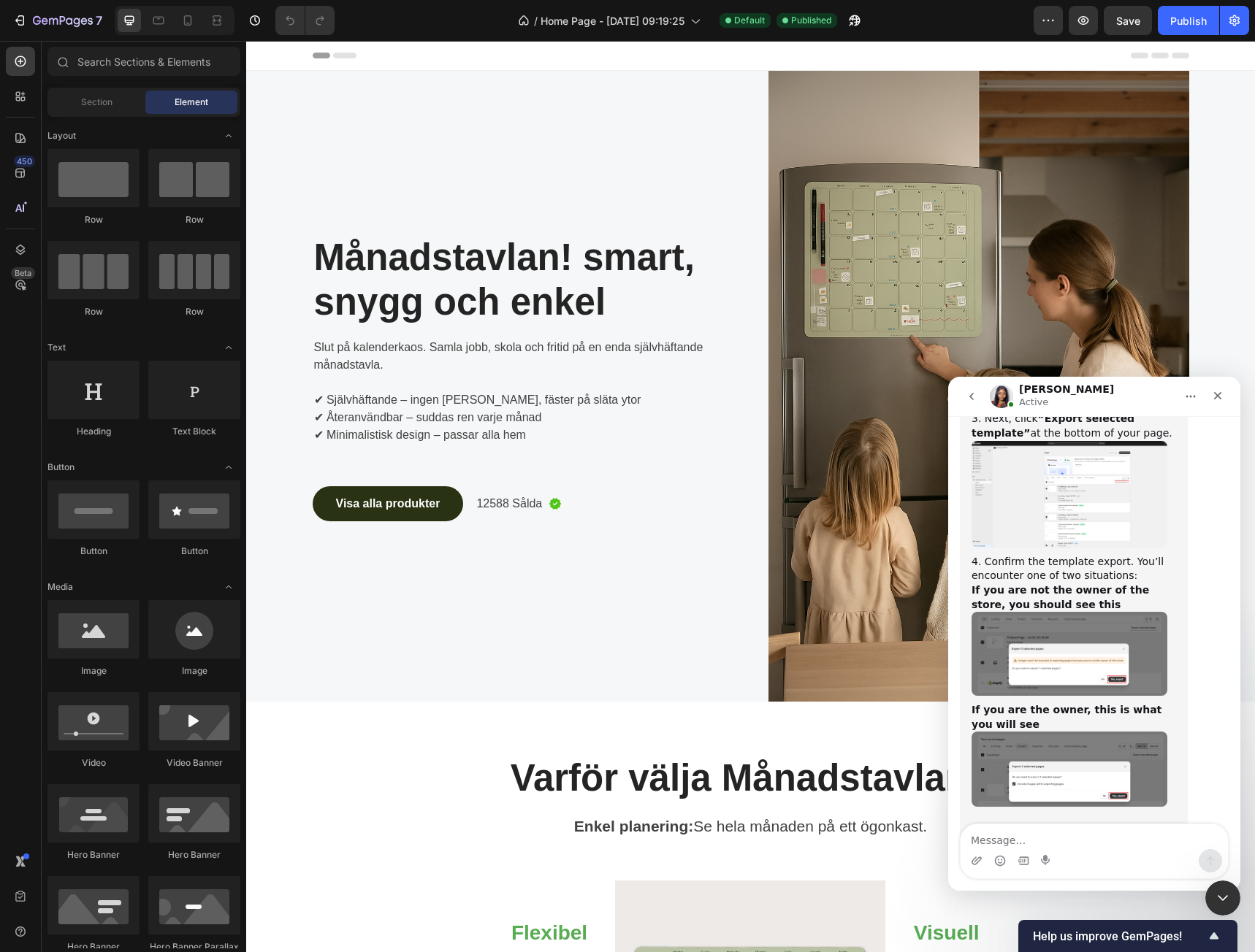
click at [1118, 731] on img "Sarah says…" at bounding box center [1069, 769] width 196 height 75
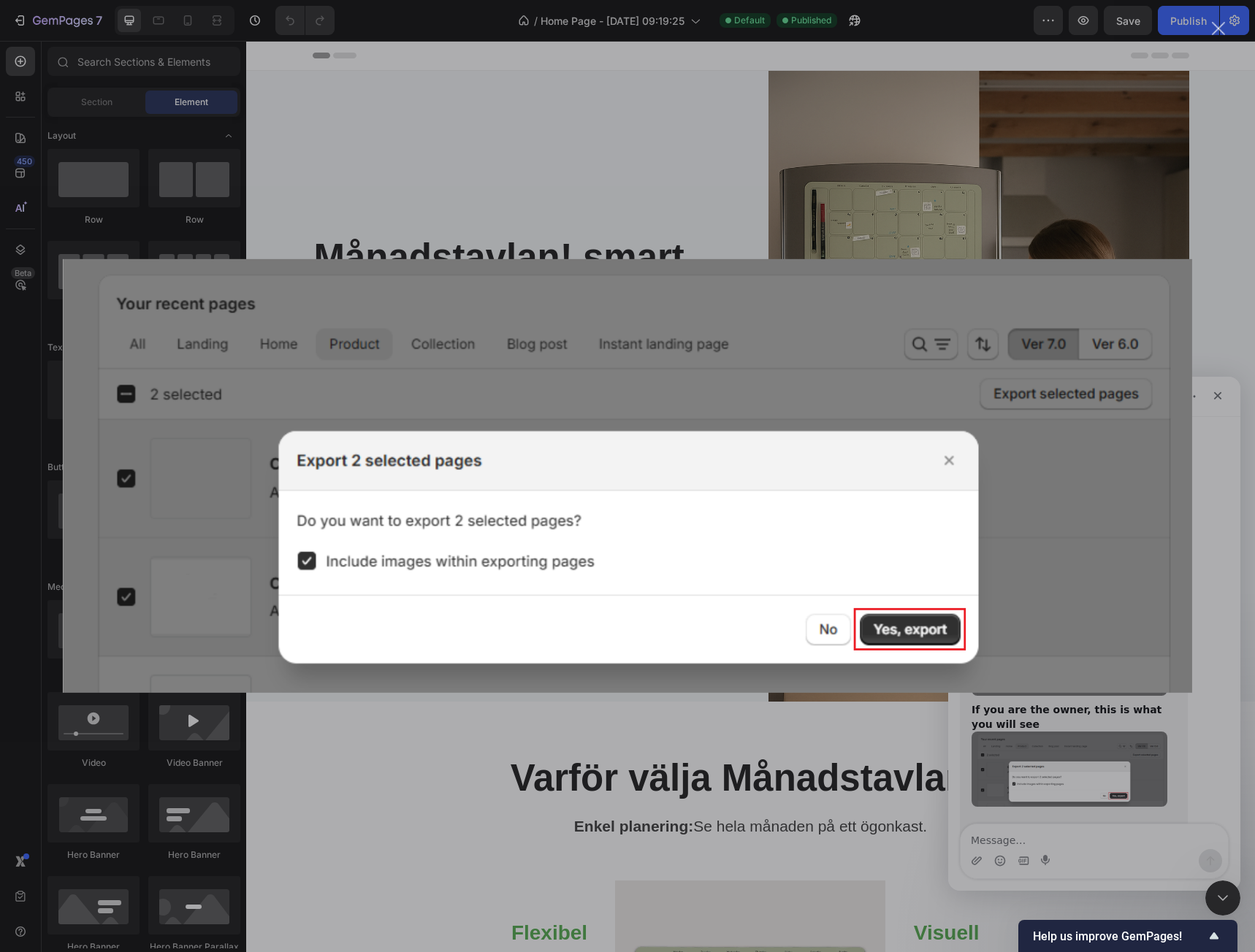
click at [1180, 631] on img "Close" at bounding box center [627, 476] width 1129 height 434
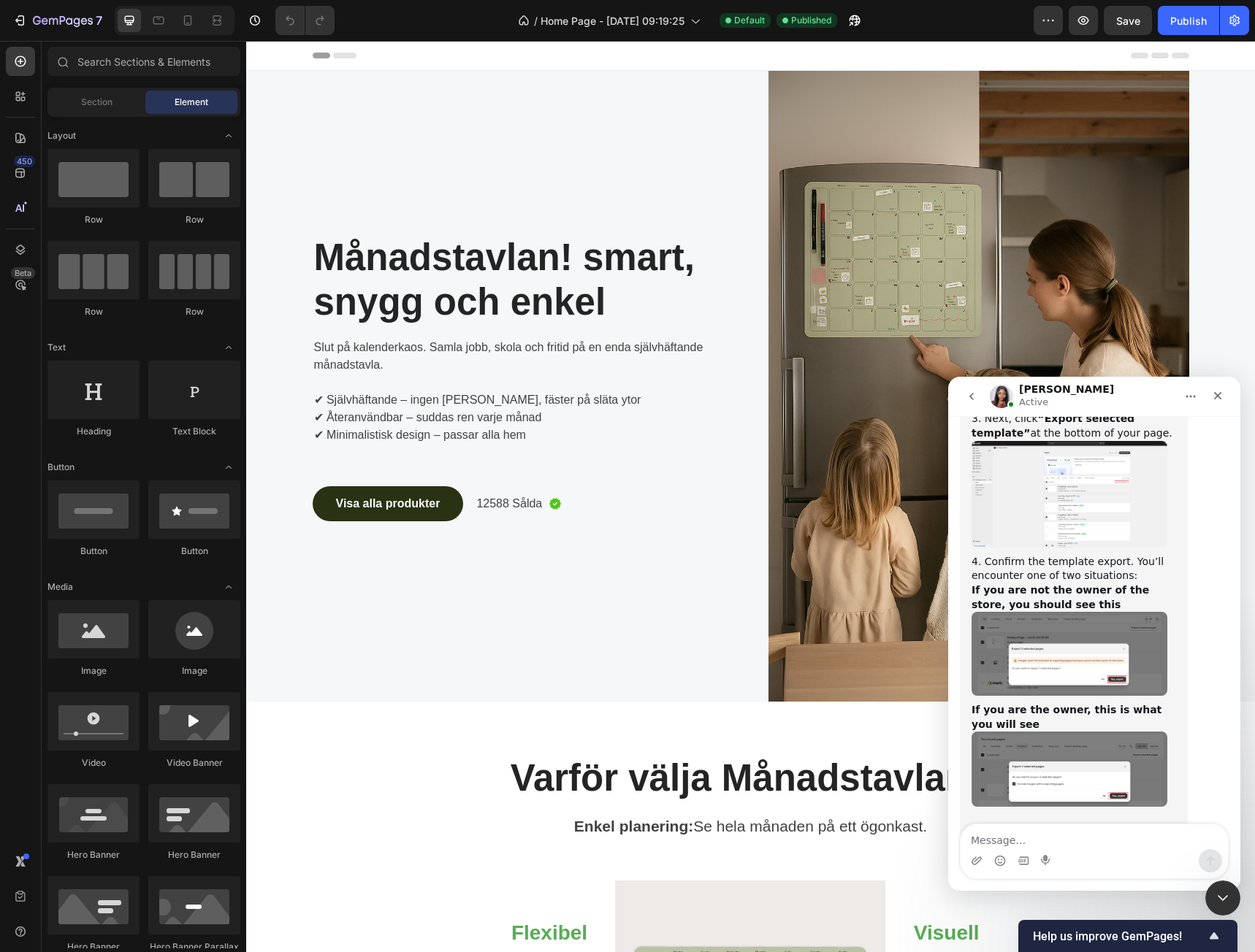
scroll to position [1396, 0]
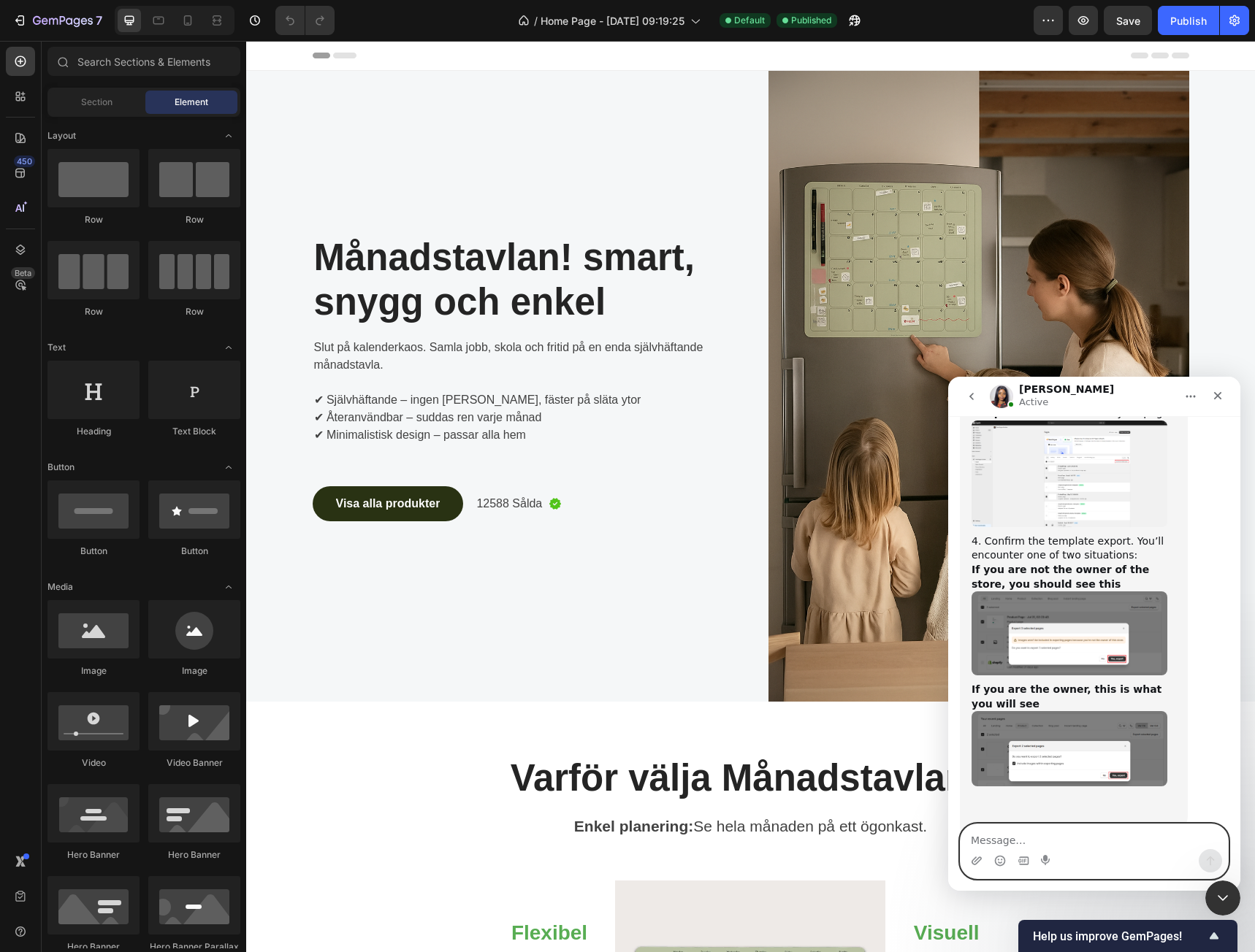
click at [1117, 827] on textarea "Message…" at bounding box center [1094, 837] width 268 height 25
click at [1202, 832] on div "This is to export your pages to another account. Would you like me to send you …" at bounding box center [1094, 892] width 269 height 121
click at [1130, 834] on textarea "Message…" at bounding box center [1094, 837] width 268 height 25
type textarea "Yes please"
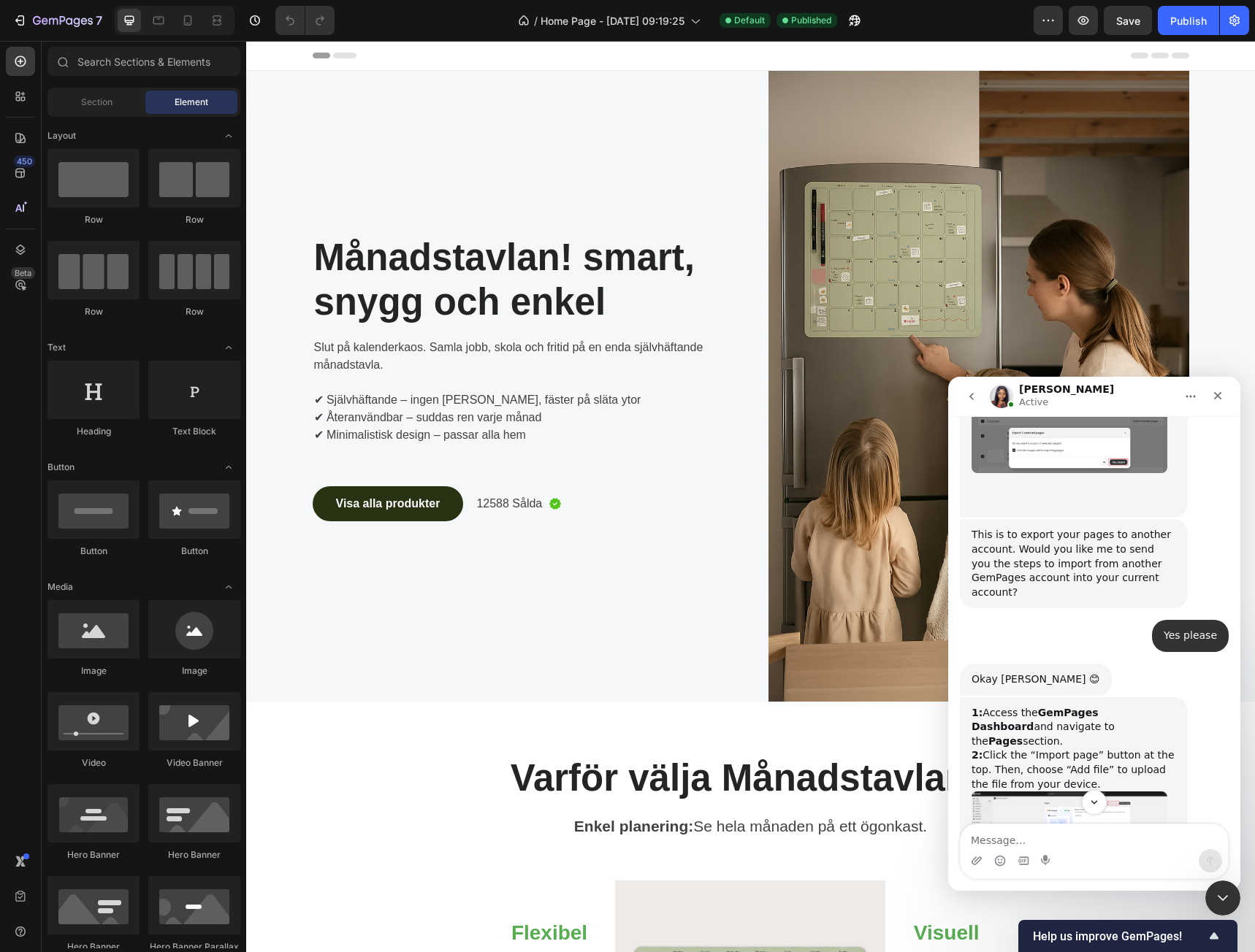
scroll to position [1746, 0]
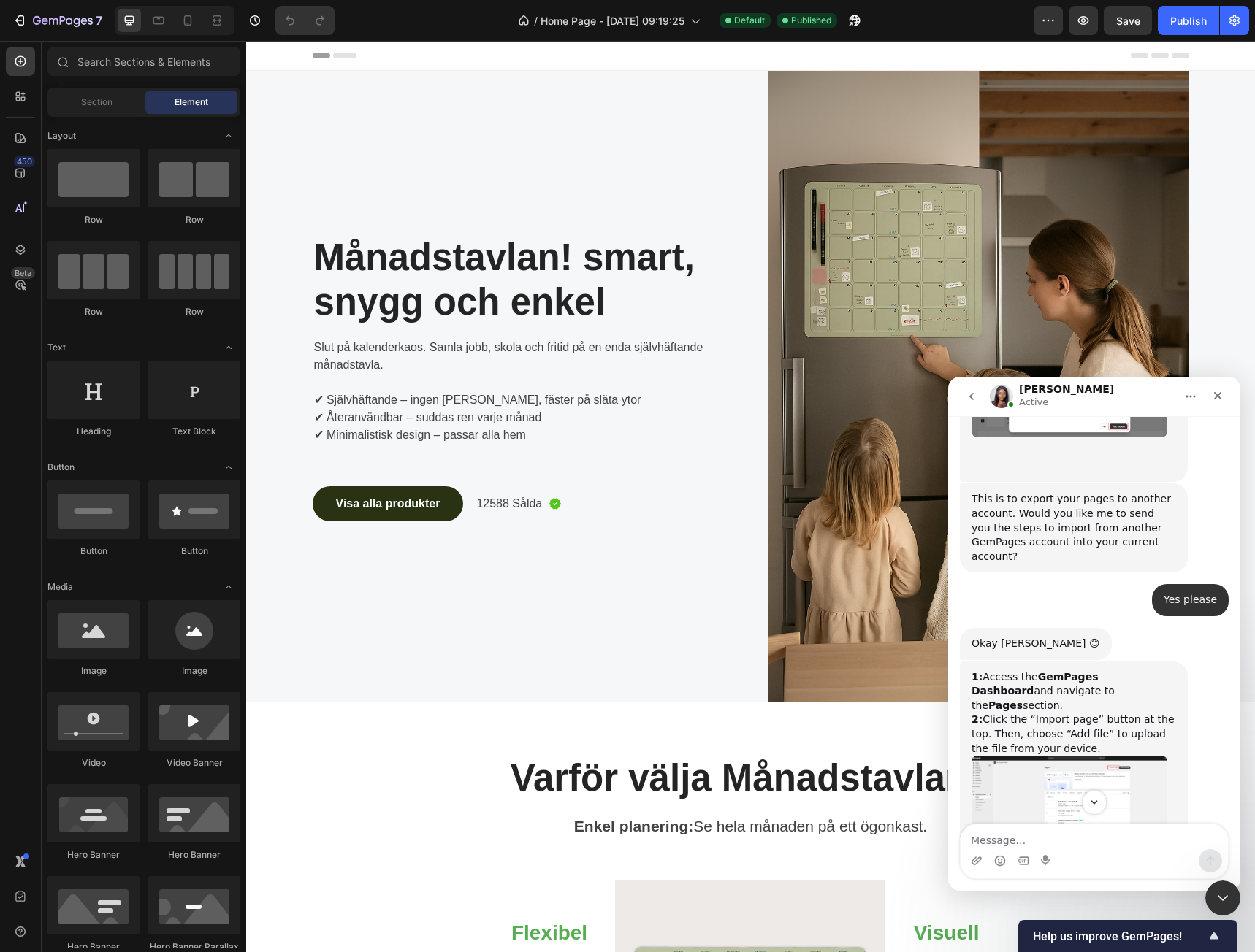
click at [1116, 756] on img "Sarah says…" at bounding box center [1069, 801] width 196 height 91
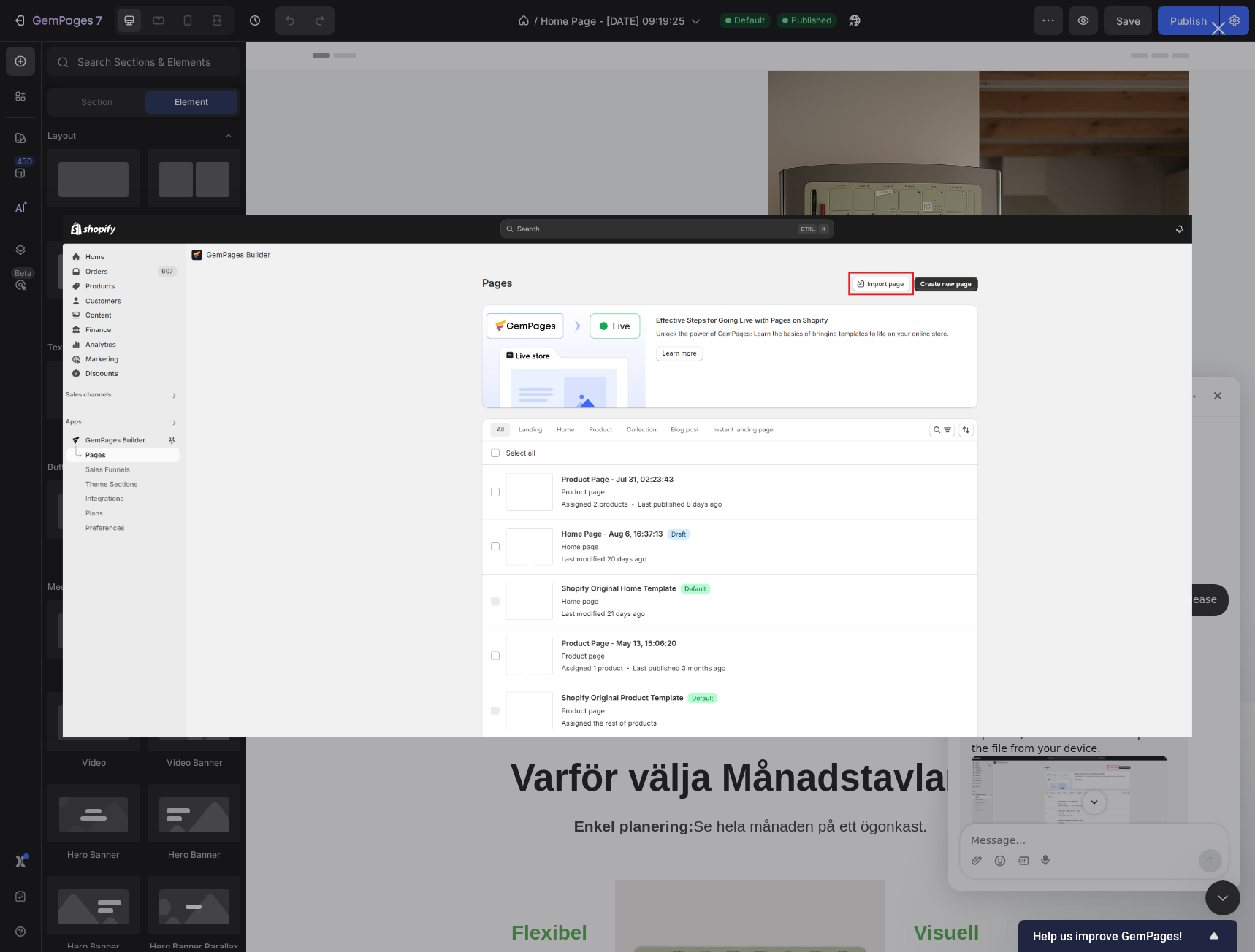
scroll to position [0, 0]
click at [1213, 621] on div "Intercom messenger" at bounding box center [627, 476] width 1255 height 952
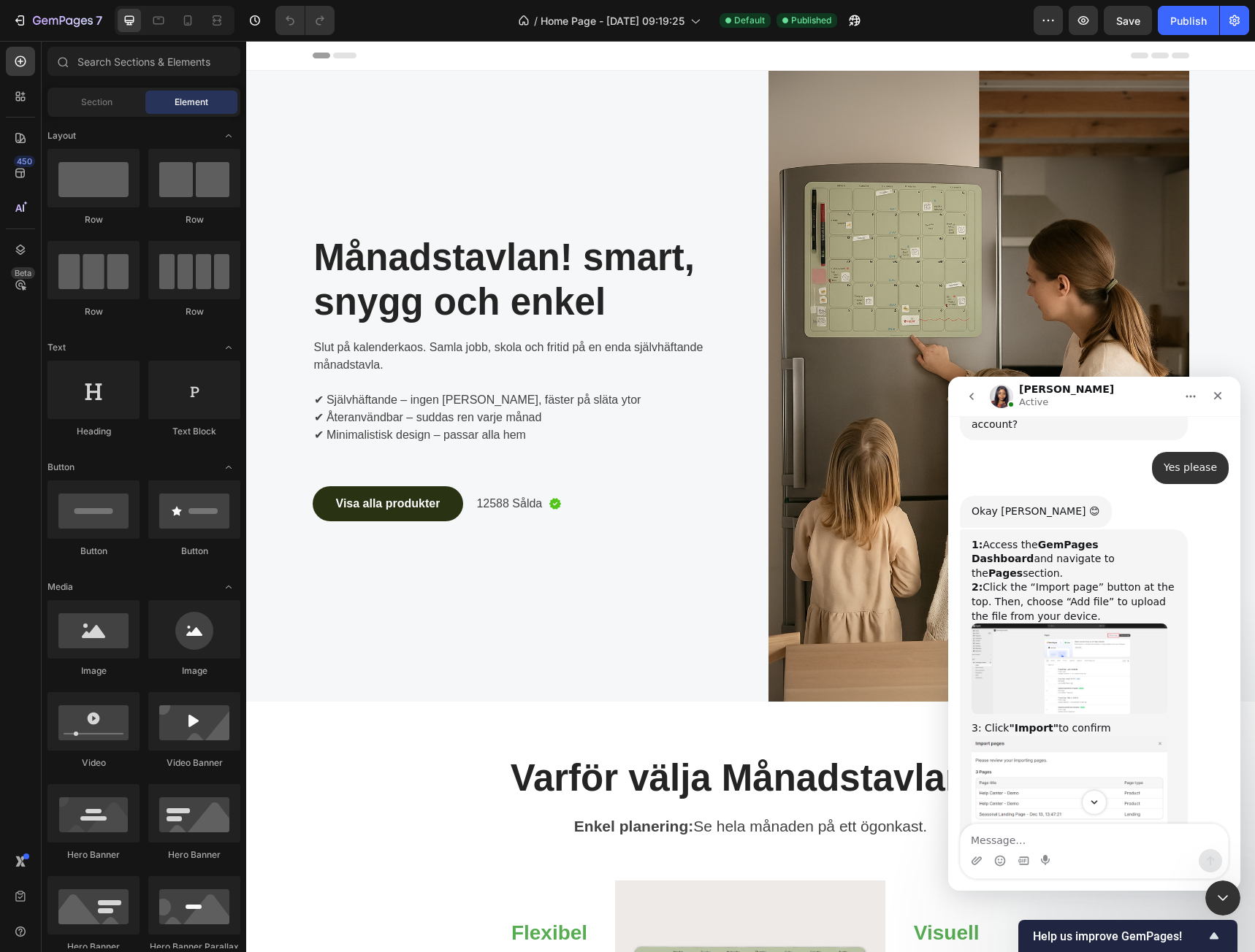
scroll to position [1892, 0]
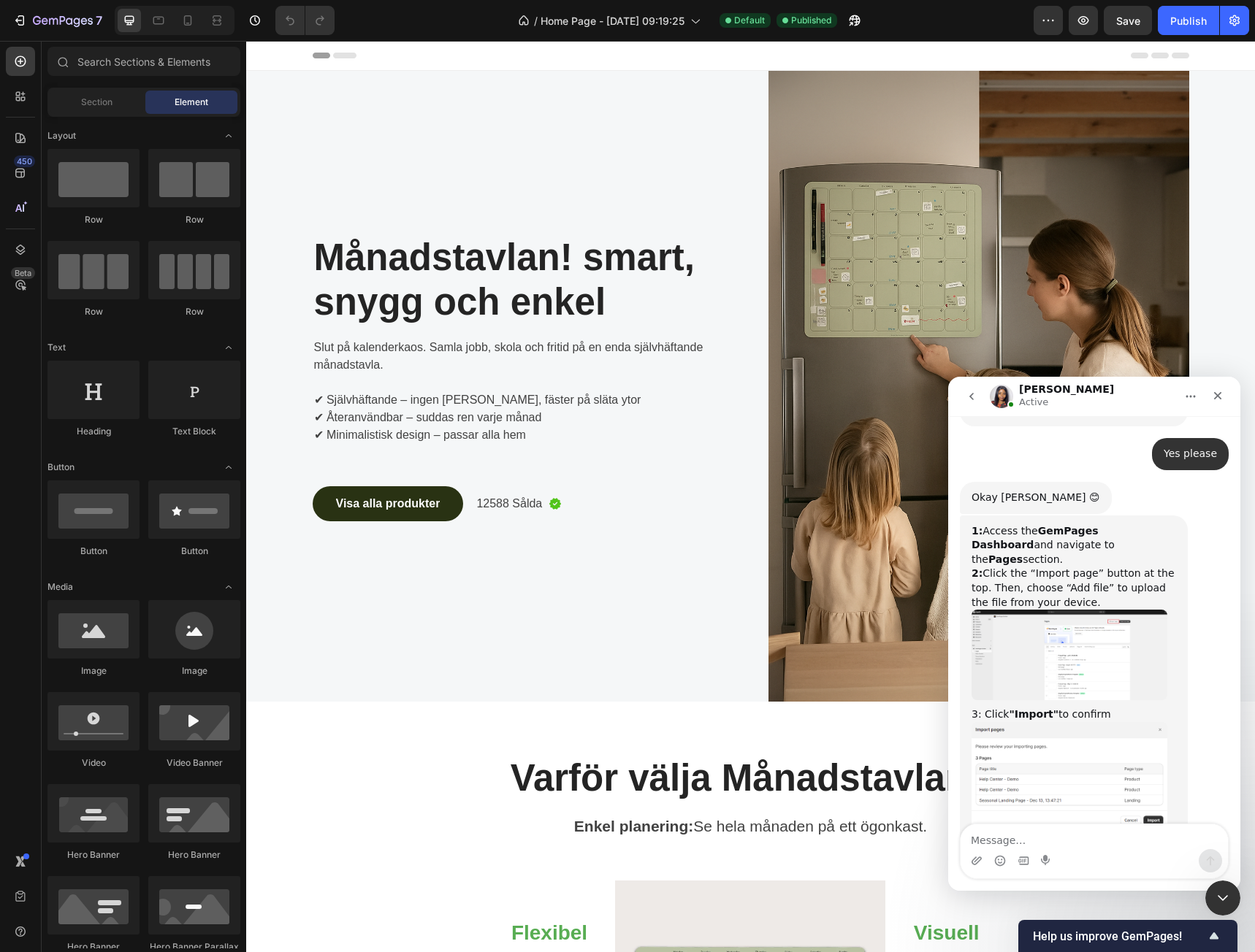
click at [1122, 722] on img "Sarah says…" at bounding box center [1069, 775] width 196 height 107
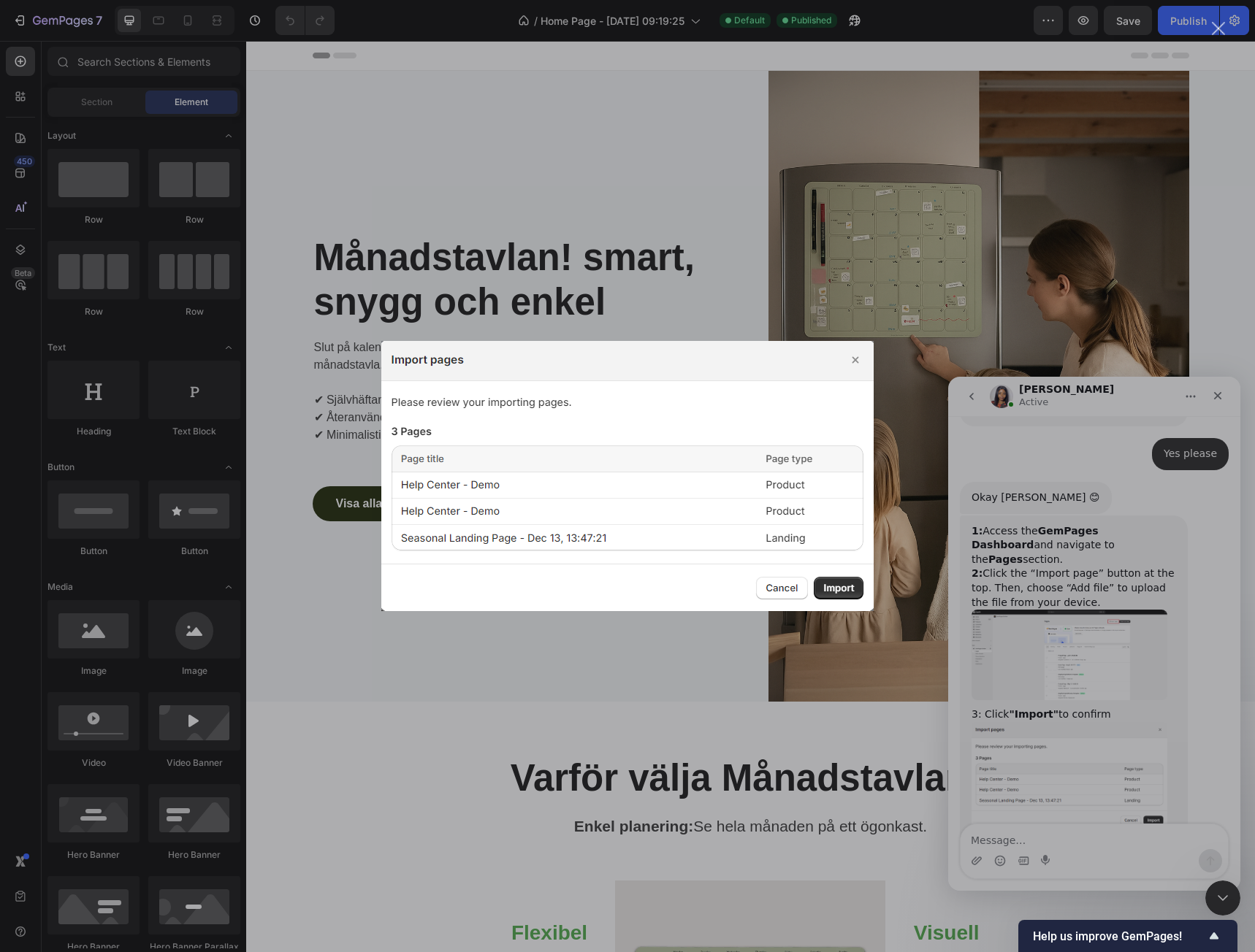
click at [1220, 630] on div "Intercom messenger" at bounding box center [627, 476] width 1255 height 952
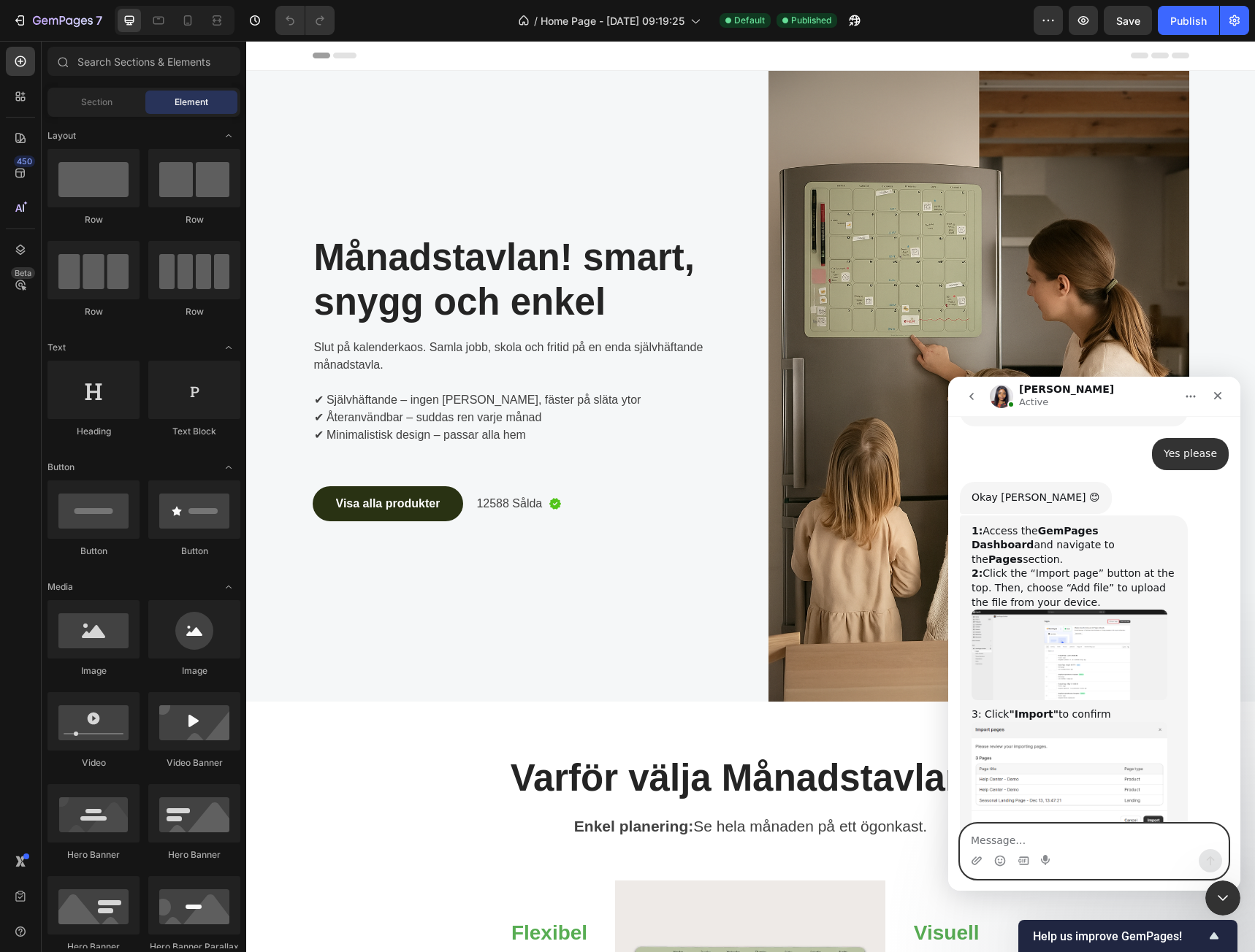
click at [1124, 844] on textarea "Message…" at bounding box center [1094, 837] width 268 height 25
type textarea "Okay thank you very much!"
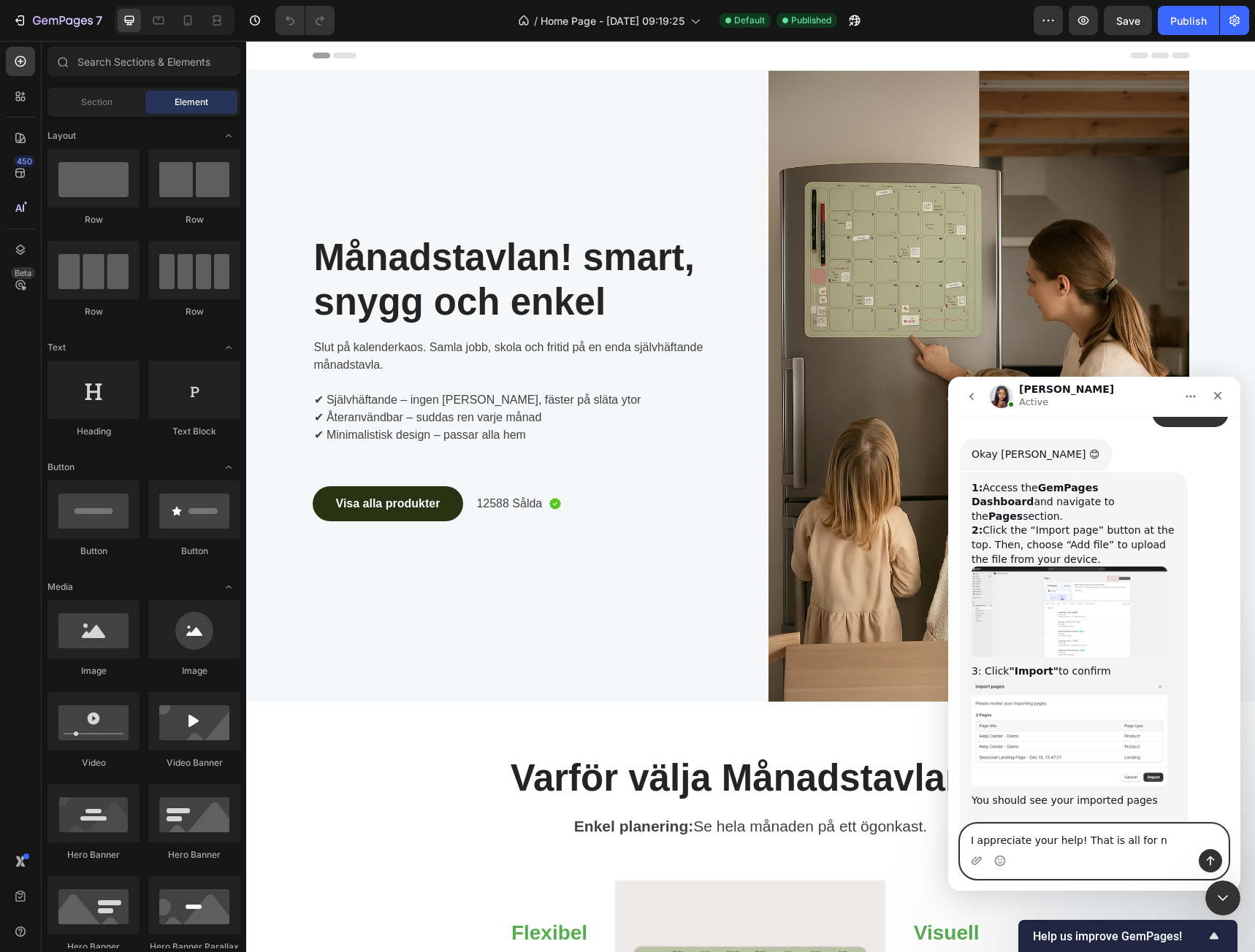
type textarea "I appreciate your help! That is all for nw"
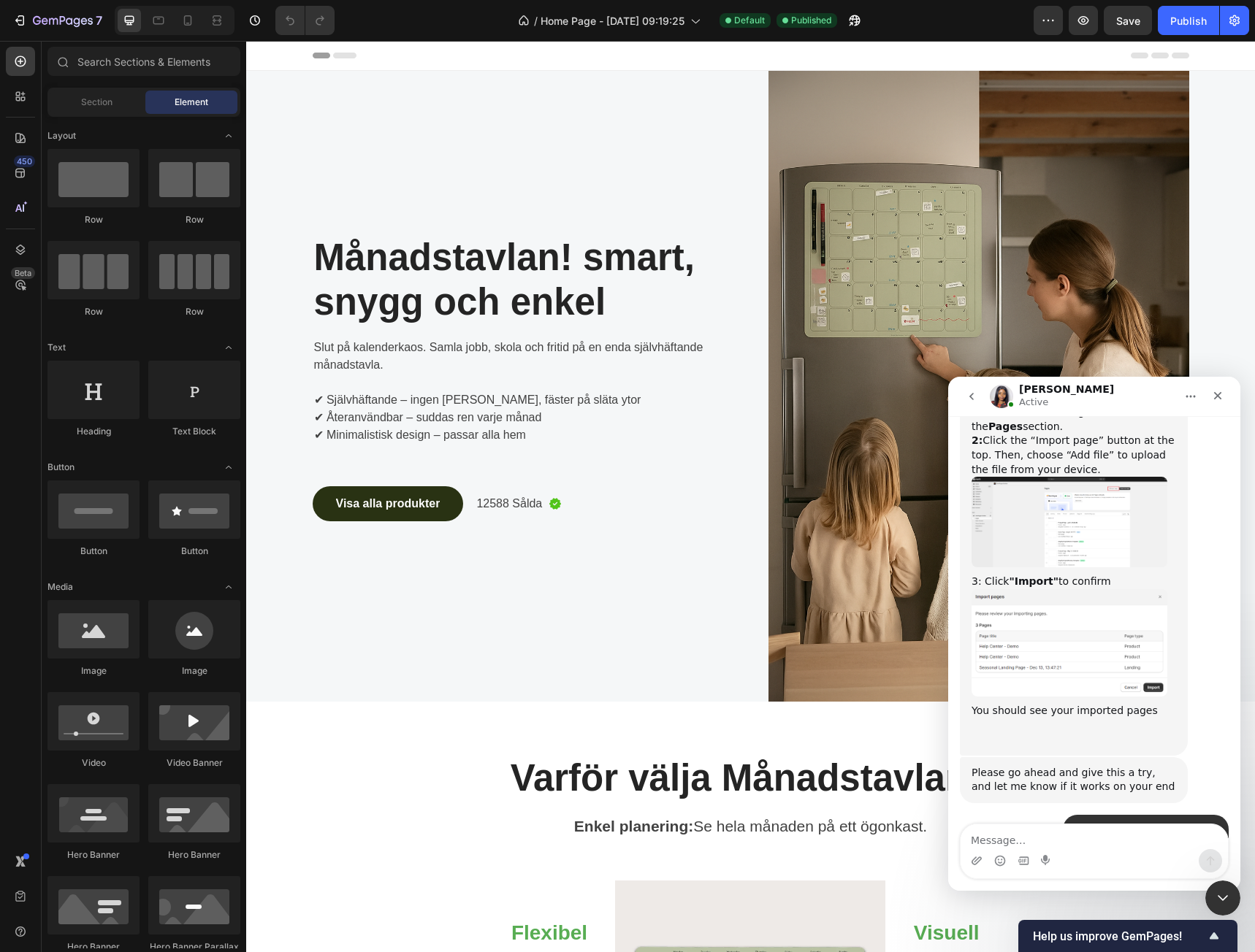
scroll to position [2055, 0]
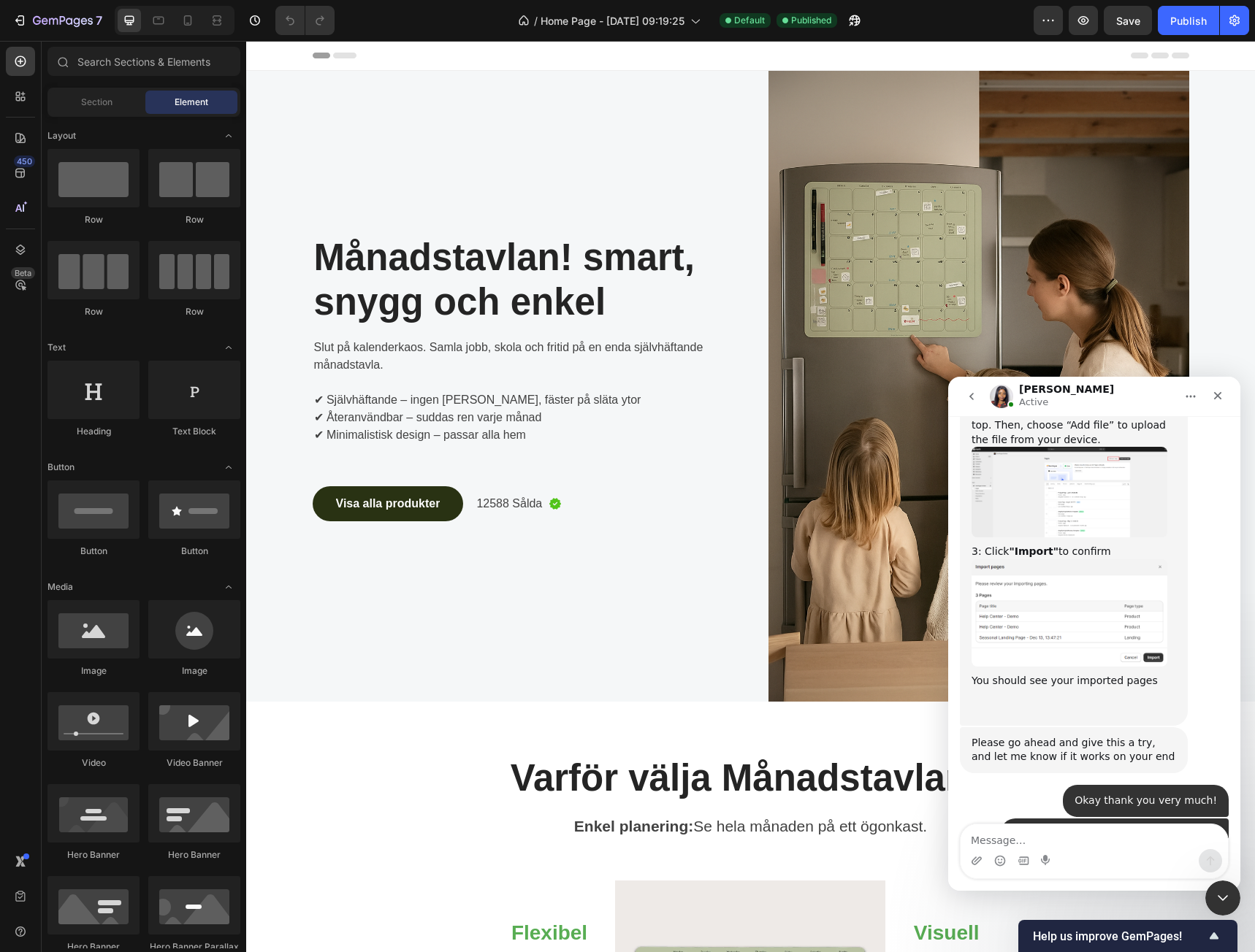
click at [1157, 885] on div "My pleasure! I will be here just in case you need anything or encounter any iss…" at bounding box center [1074, 920] width 204 height 71
click at [1096, 830] on textarea "Message…" at bounding box center [1094, 837] width 268 height 25
type textarea "Thank you!"
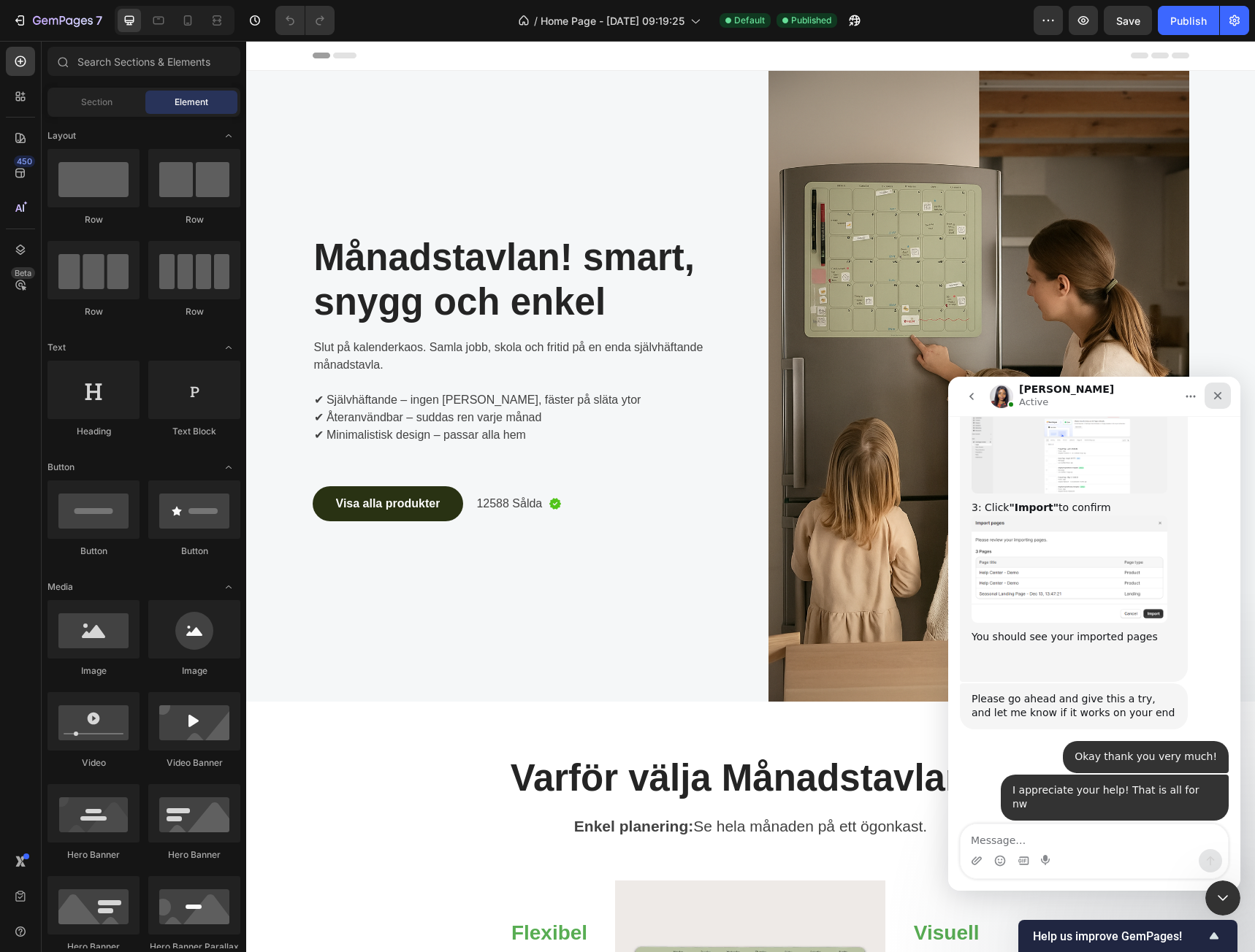
click at [1216, 392] on icon "Close" at bounding box center [1218, 396] width 11 height 11
